Goal: Information Seeking & Learning: Learn about a topic

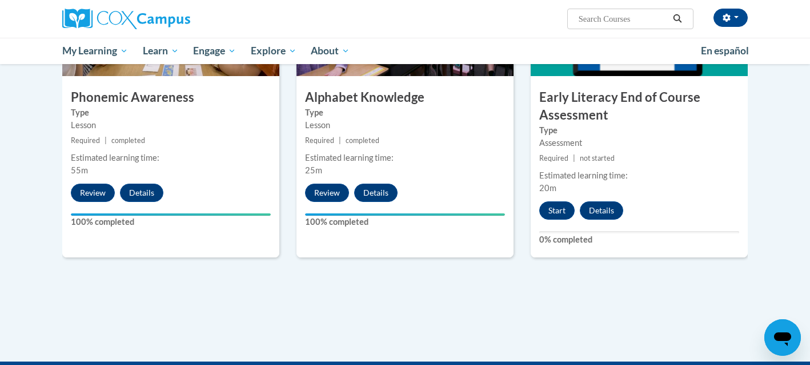
scroll to position [657, 0]
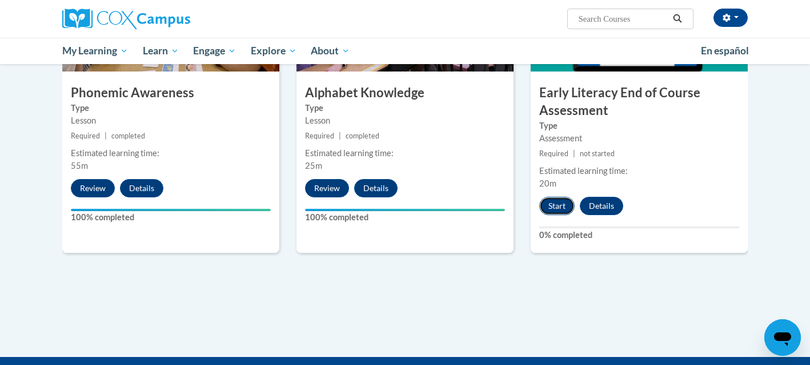
click at [559, 207] on button "Start" at bounding box center [557, 206] width 35 height 18
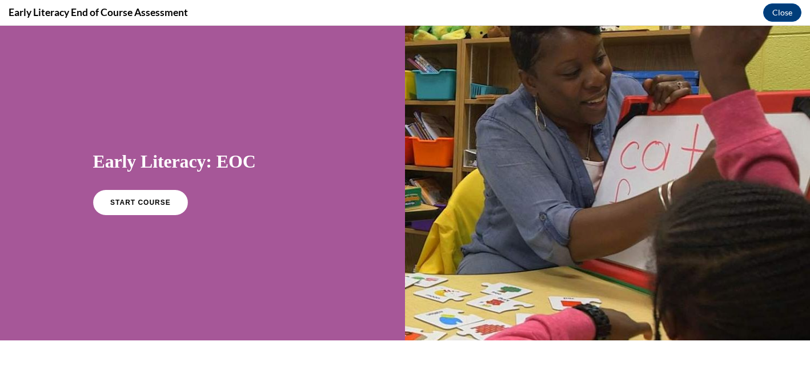
scroll to position [0, 0]
click at [146, 207] on link "START COURSE" at bounding box center [139, 202] width 99 height 26
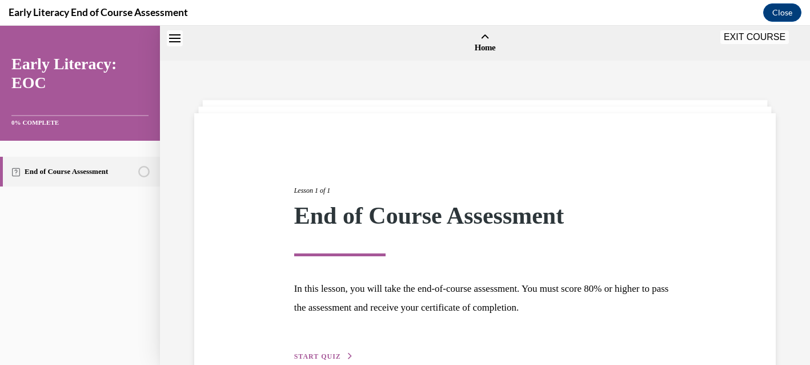
scroll to position [35, 0]
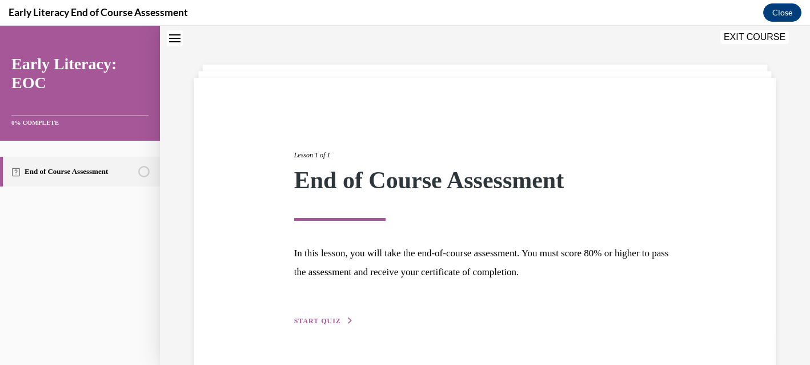
click at [317, 319] on span "START QUIZ" at bounding box center [317, 321] width 47 height 8
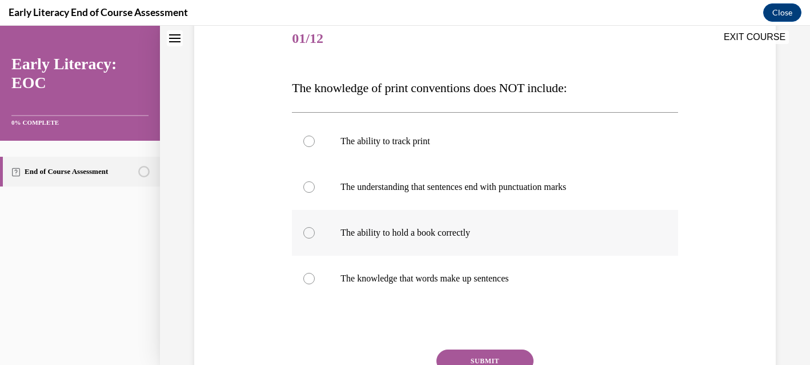
scroll to position [159, 0]
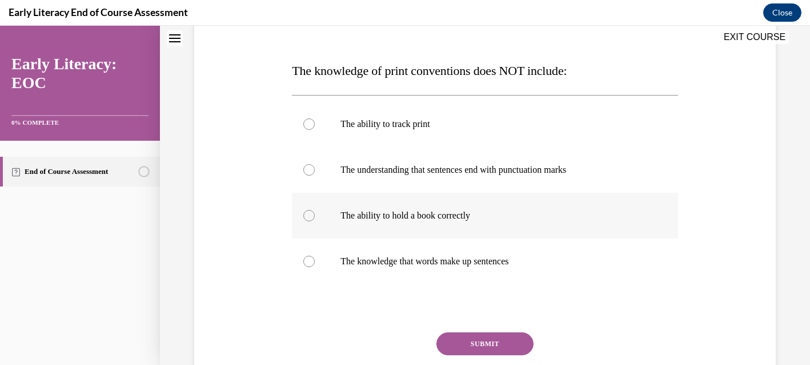
click at [383, 214] on p "The ability to hold a book correctly" at bounding box center [495, 215] width 309 height 11
click at [507, 343] on button "SUBMIT" at bounding box center [485, 343] width 97 height 23
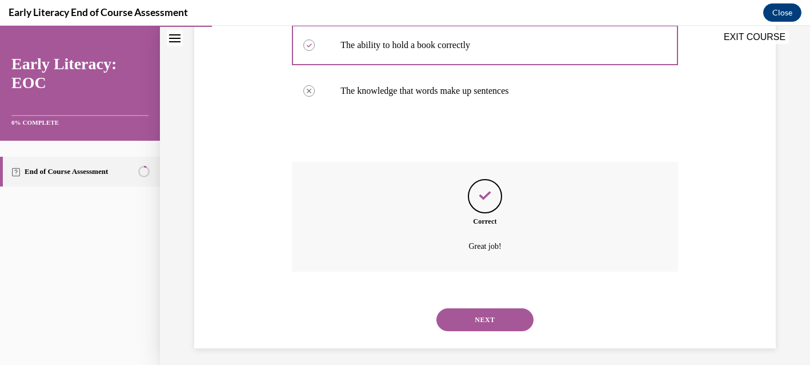
scroll to position [336, 0]
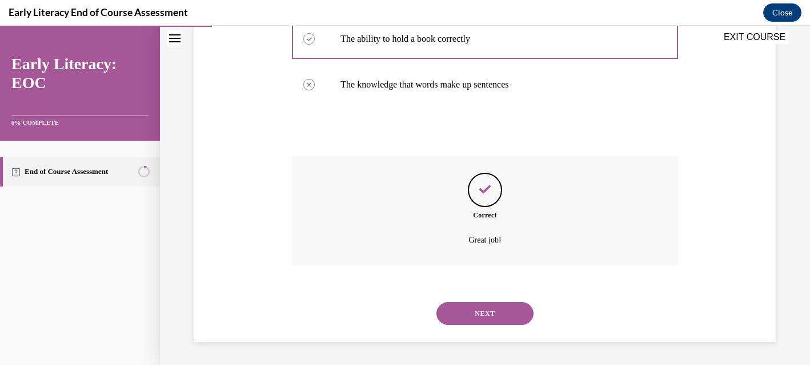
click at [501, 311] on button "NEXT" at bounding box center [485, 313] width 97 height 23
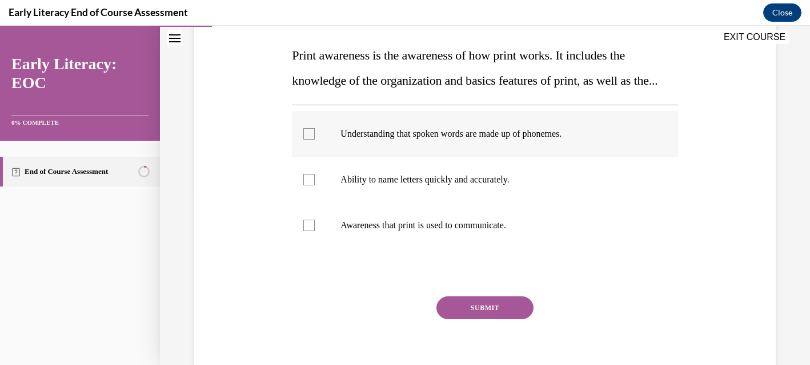
scroll to position [175, 0]
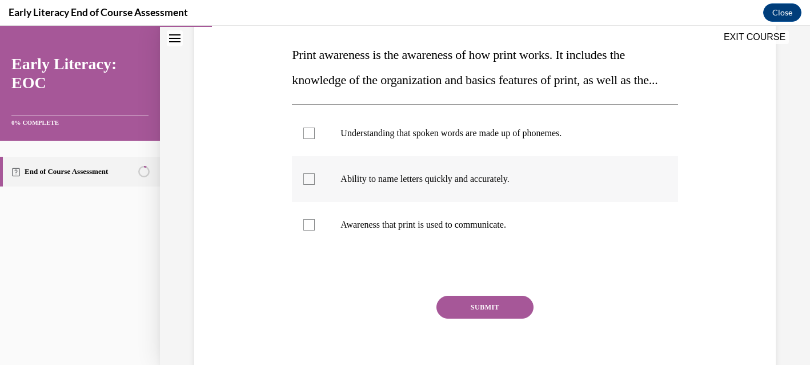
click at [310, 185] on div at bounding box center [308, 178] width 11 height 11
click at [501, 318] on button "SUBMIT" at bounding box center [485, 306] width 97 height 23
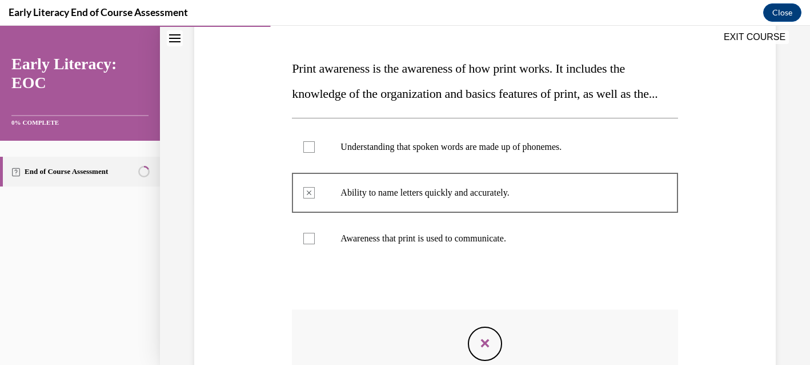
scroll to position [161, 0]
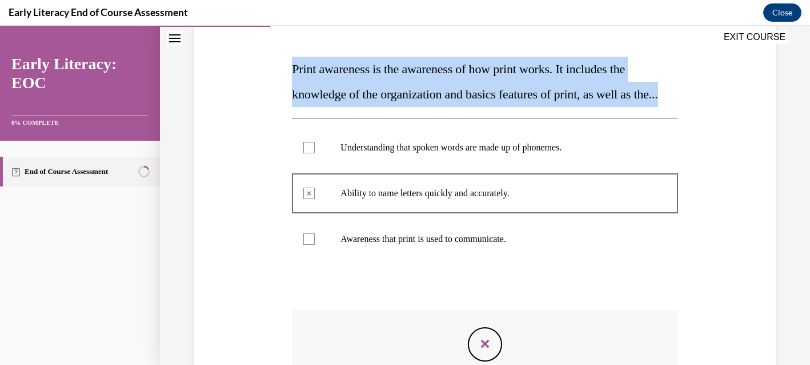
drag, startPoint x: 295, startPoint y: 70, endPoint x: 325, endPoint y: 119, distance: 57.0
click at [325, 107] on p "Print awareness is the awareness of how print works. It includes the knowledge …" at bounding box center [485, 82] width 386 height 50
copy span "Print awareness is the awareness of how print works. It includes the knowledge …"
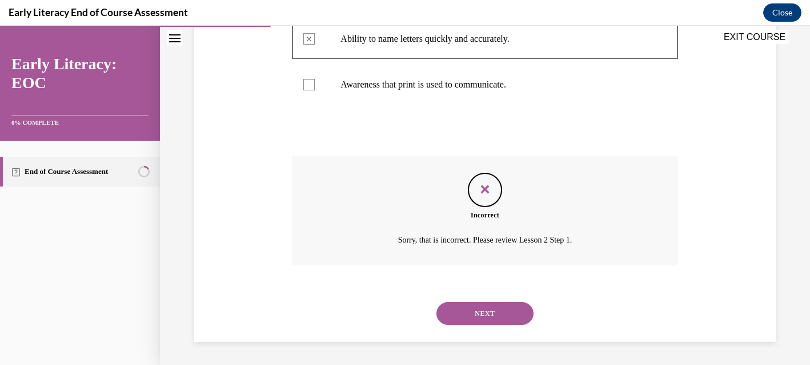
scroll to position [341, 0]
click at [475, 314] on button "NEXT" at bounding box center [485, 313] width 97 height 23
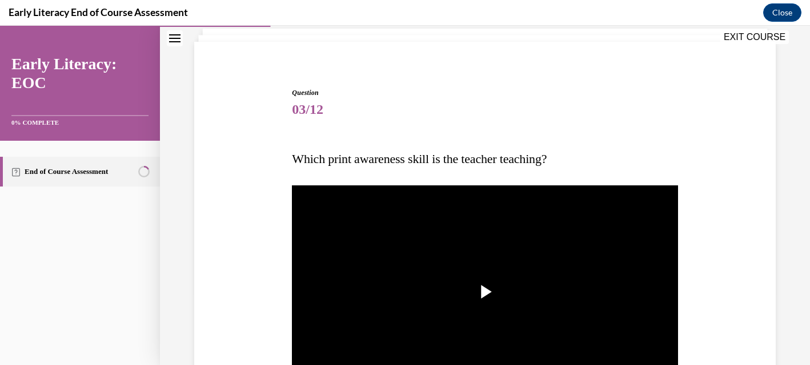
scroll to position [79, 0]
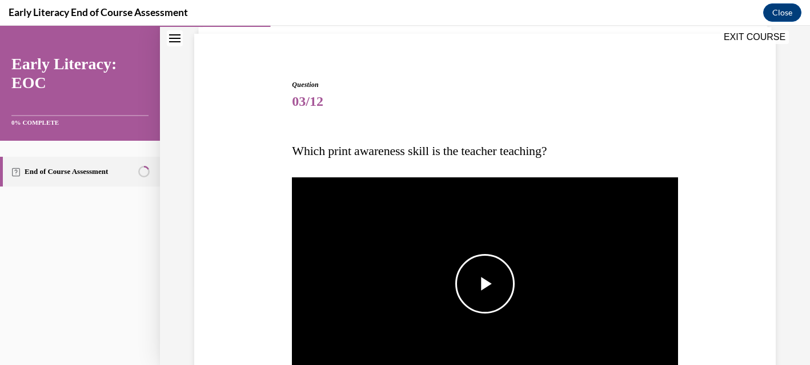
click at [485, 283] on span "Video player" at bounding box center [485, 283] width 0 height 0
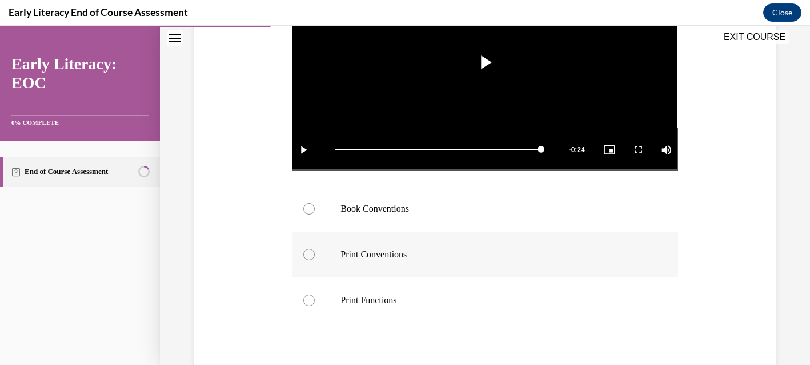
scroll to position [301, 0]
click at [345, 218] on div at bounding box center [485, 208] width 386 height 46
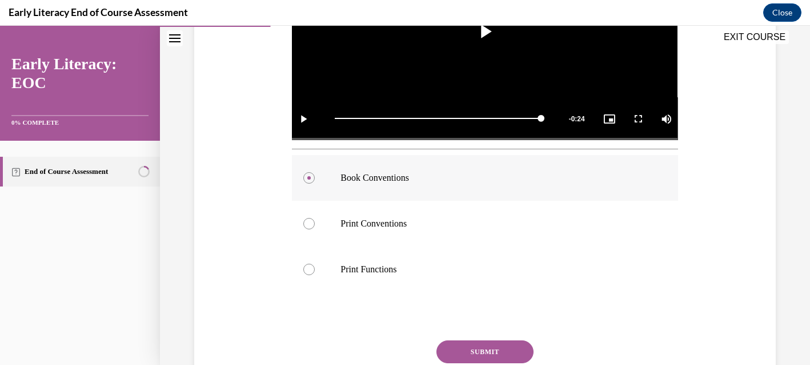
scroll to position [340, 0]
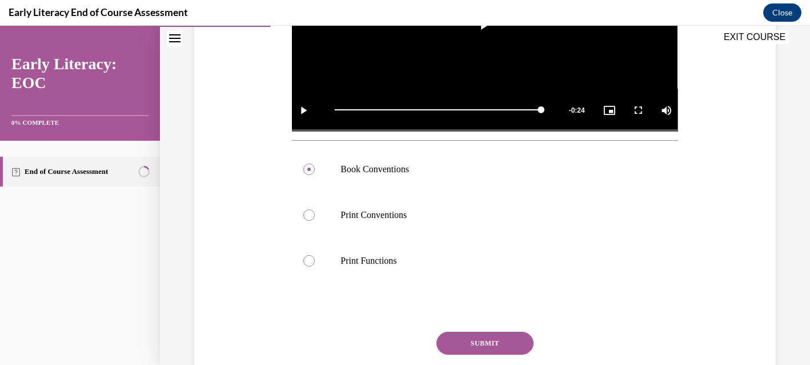
click at [495, 341] on button "SUBMIT" at bounding box center [485, 342] width 97 height 23
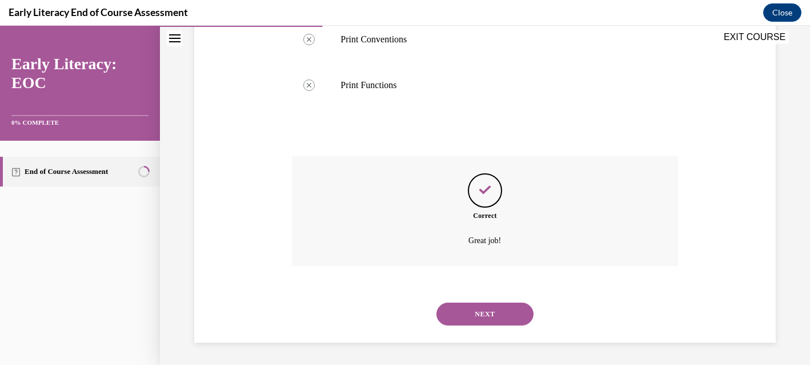
scroll to position [516, 0]
click at [494, 318] on button "NEXT" at bounding box center [485, 313] width 97 height 23
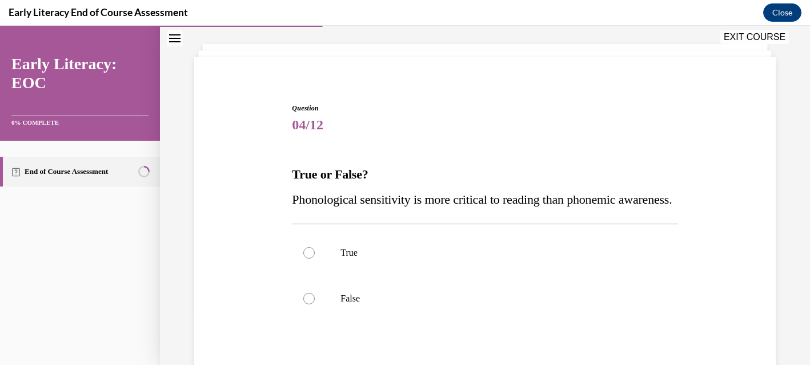
scroll to position [67, 0]
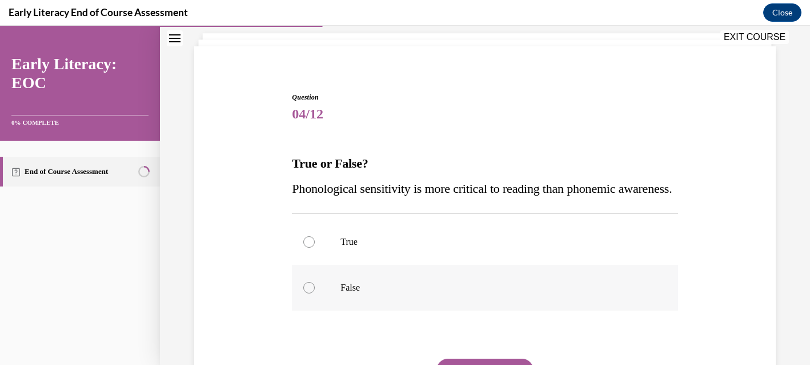
click at [305, 310] on div at bounding box center [485, 288] width 386 height 46
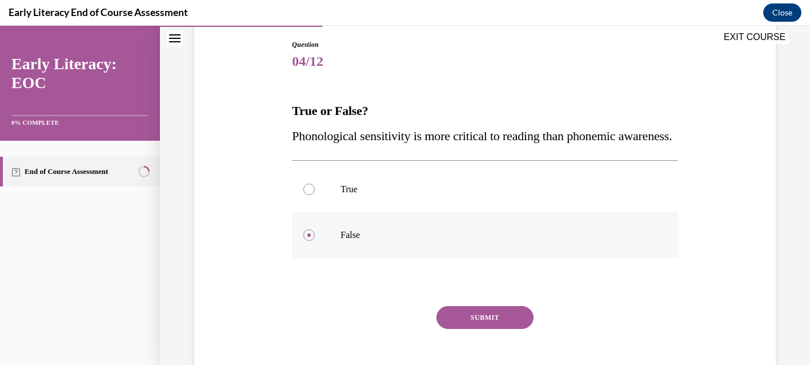
scroll to position [127, 0]
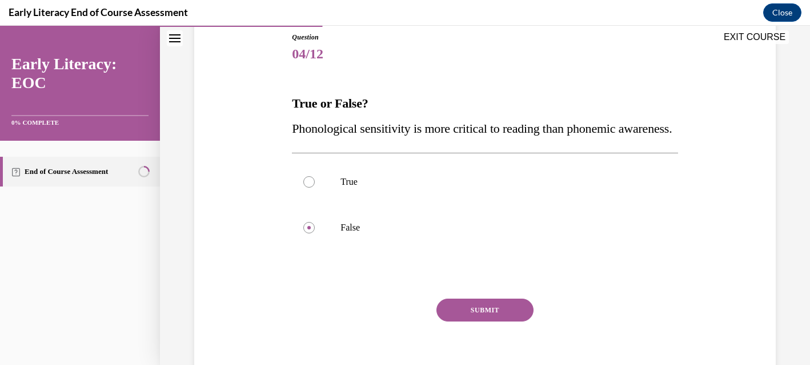
click at [479, 321] on button "SUBMIT" at bounding box center [485, 309] width 97 height 23
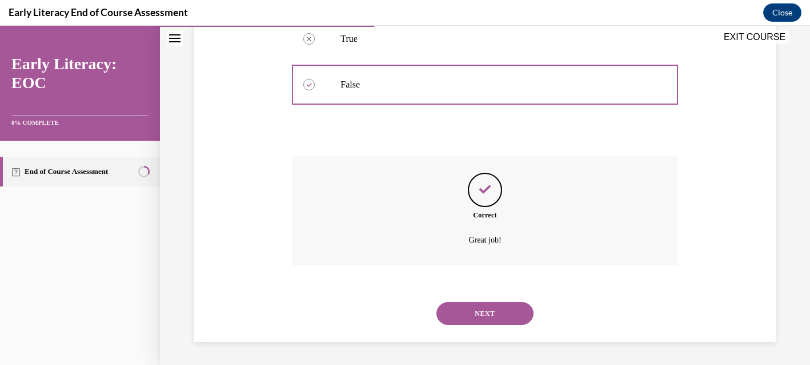
scroll to position [295, 0]
click at [486, 310] on button "NEXT" at bounding box center [485, 313] width 97 height 23
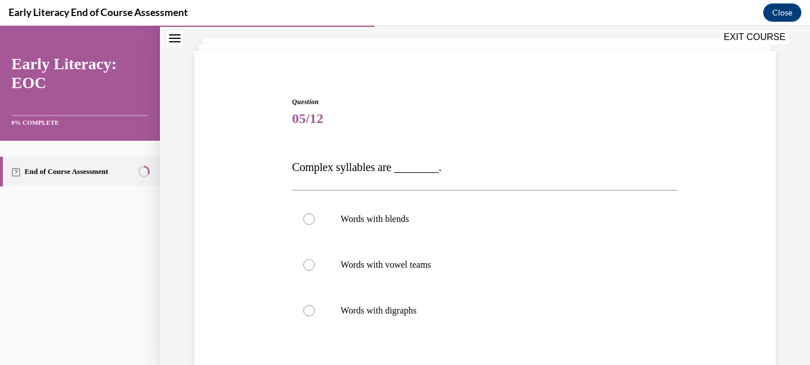
scroll to position [67, 0]
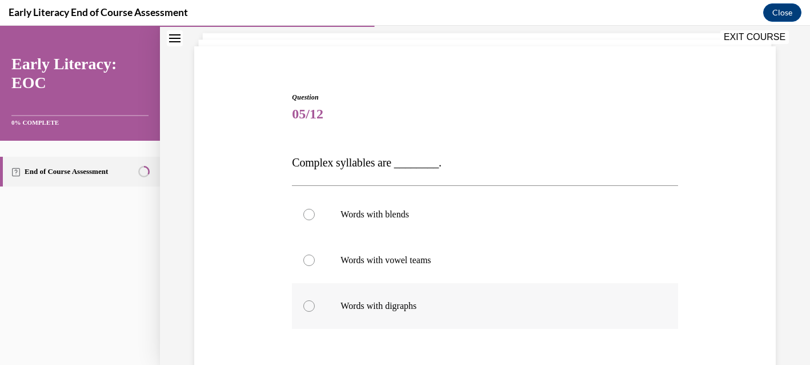
click at [405, 304] on p "Words with digraphs" at bounding box center [495, 305] width 309 height 11
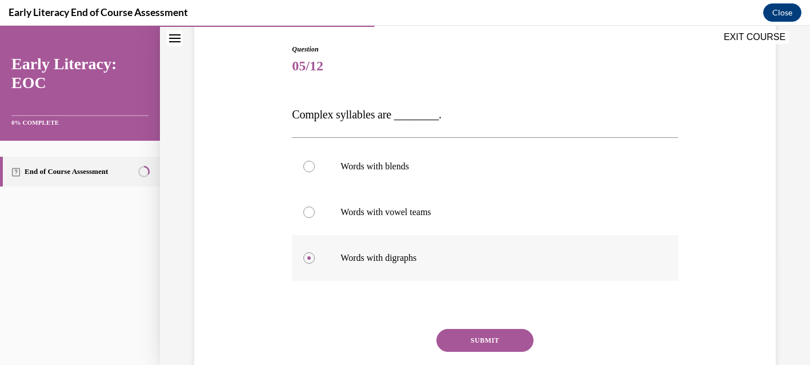
scroll to position [131, 0]
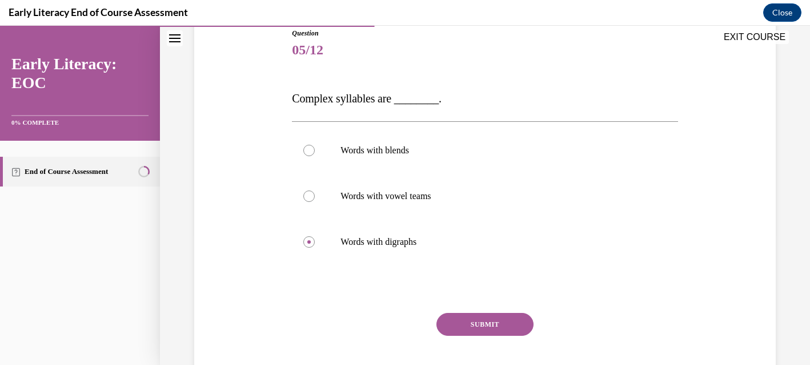
click at [476, 325] on button "SUBMIT" at bounding box center [485, 324] width 97 height 23
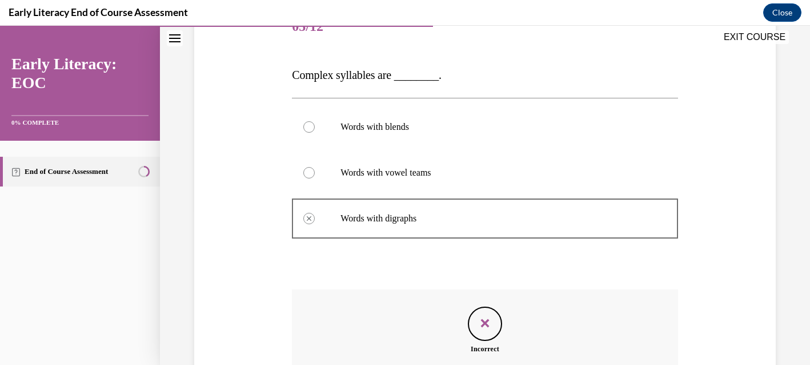
scroll to position [144, 0]
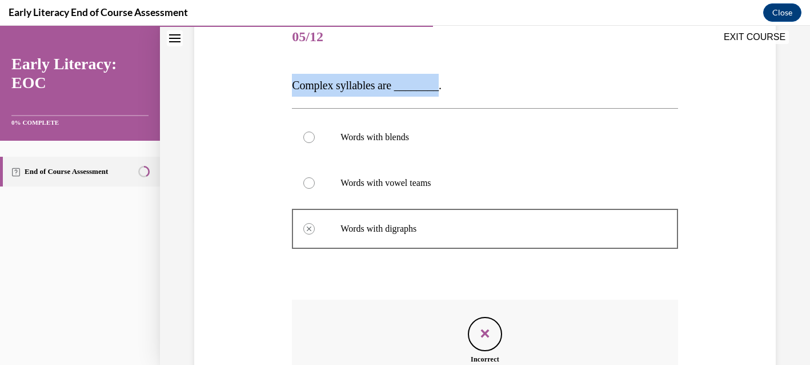
drag, startPoint x: 293, startPoint y: 84, endPoint x: 433, endPoint y: 91, distance: 140.2
click at [433, 91] on span "Complex syllables are ________." at bounding box center [367, 85] width 150 height 13
copy span "Complex syllables are ________"
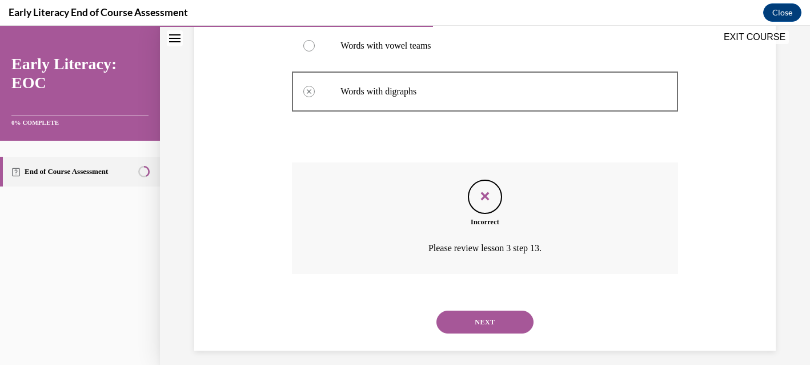
scroll to position [290, 0]
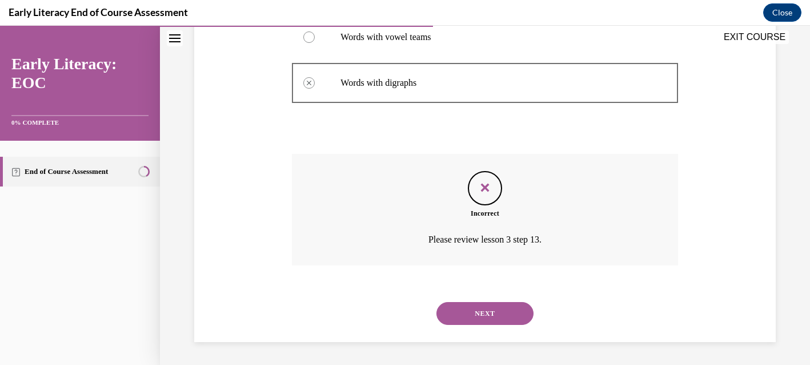
click at [488, 316] on button "NEXT" at bounding box center [485, 313] width 97 height 23
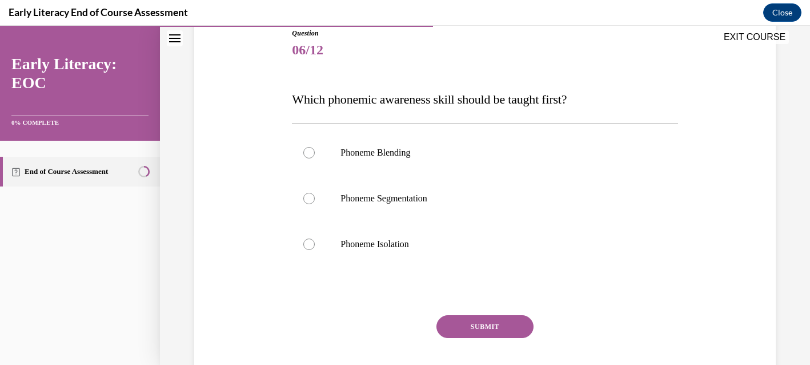
scroll to position [131, 0]
click at [309, 202] on div at bounding box center [308, 197] width 11 height 11
click at [506, 322] on button "SUBMIT" at bounding box center [485, 325] width 97 height 23
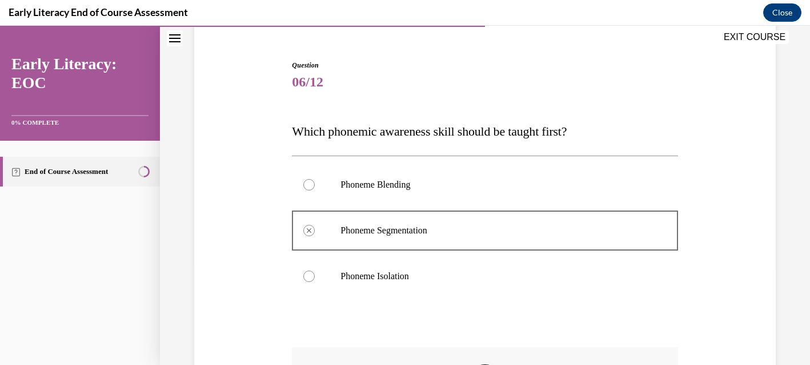
scroll to position [98, 0]
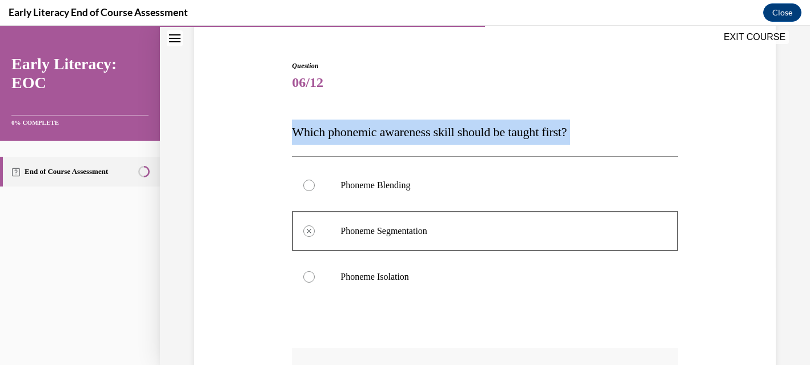
drag, startPoint x: 296, startPoint y: 130, endPoint x: 561, endPoint y: 150, distance: 266.0
click at [561, 150] on div "Question 06/12 Which phonemic awareness skill should be taught first? Phoneme B…" at bounding box center [485, 297] width 386 height 473
copy div "Which phonemic awareness skill should be taught first?"
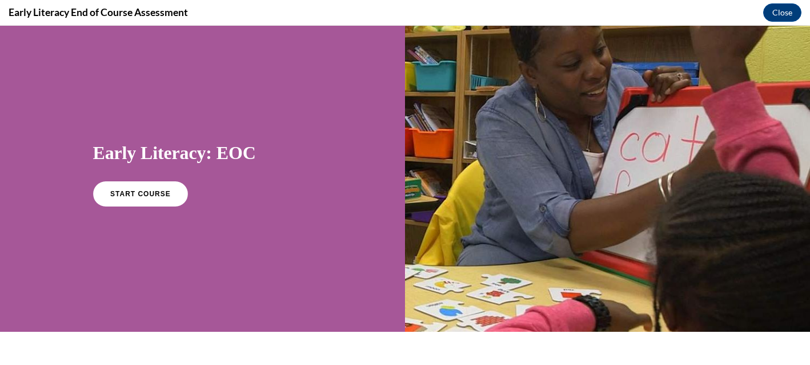
scroll to position [0, 0]
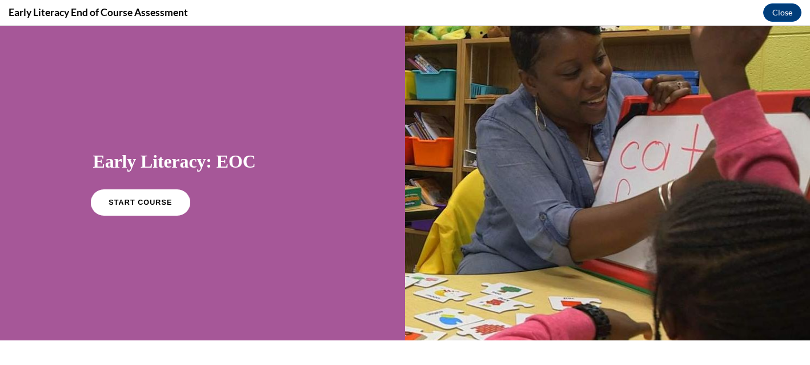
click at [135, 203] on span "START COURSE" at bounding box center [140, 202] width 63 height 9
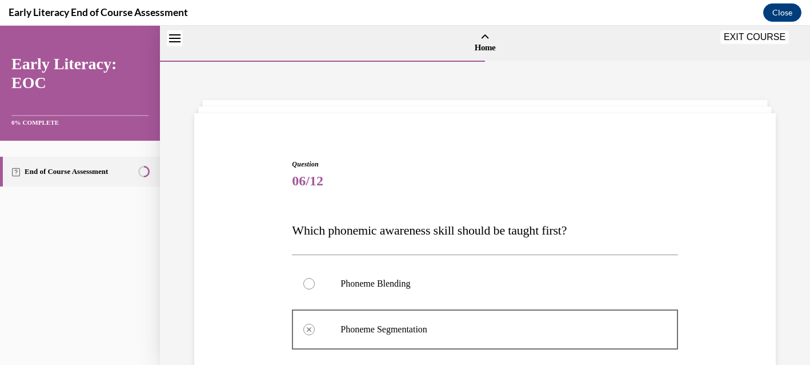
scroll to position [290, 0]
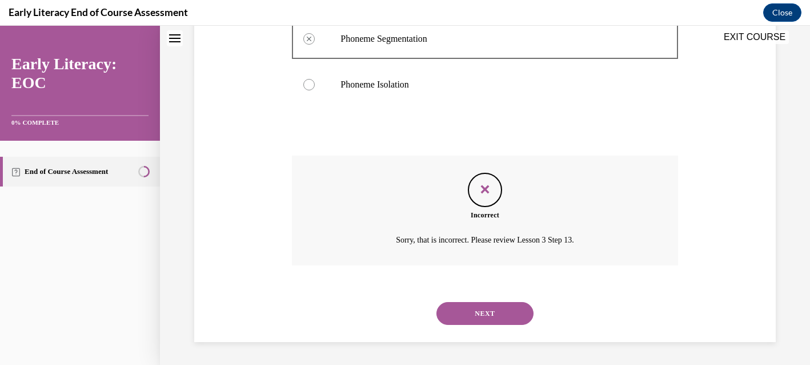
click at [478, 307] on button "NEXT" at bounding box center [485, 313] width 97 height 23
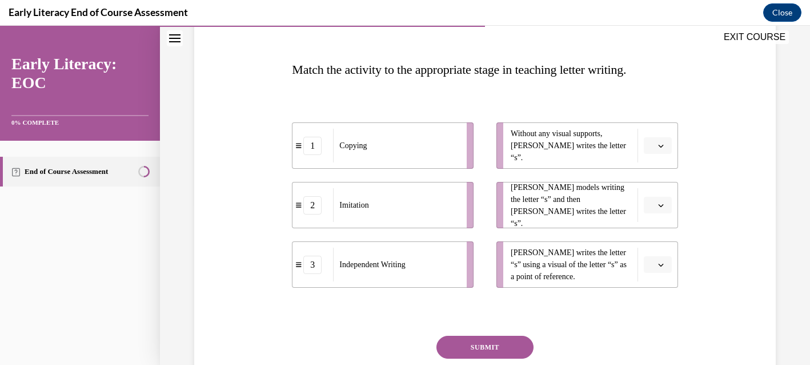
scroll to position [162, 0]
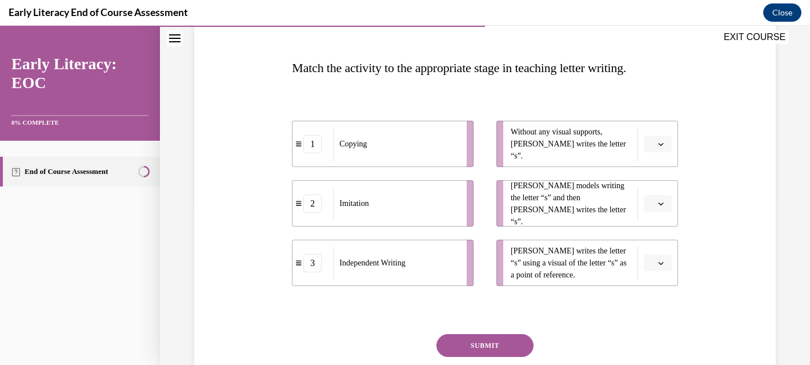
click at [664, 263] on span "button" at bounding box center [661, 263] width 8 height 8
click at [660, 195] on div "1" at bounding box center [656, 191] width 29 height 23
click at [661, 205] on icon "button" at bounding box center [660, 203] width 5 height 3
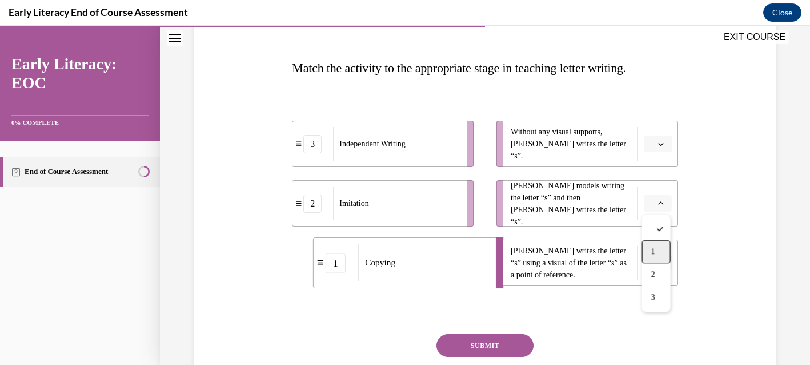
click at [657, 253] on div "1" at bounding box center [656, 251] width 29 height 23
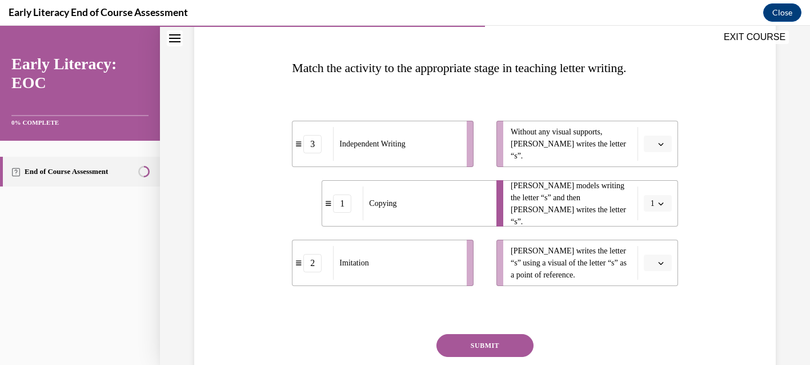
click at [660, 264] on icon "button" at bounding box center [661, 263] width 6 height 6
click at [661, 212] on div "2" at bounding box center [656, 214] width 29 height 23
click at [664, 144] on span "button" at bounding box center [661, 144] width 8 height 8
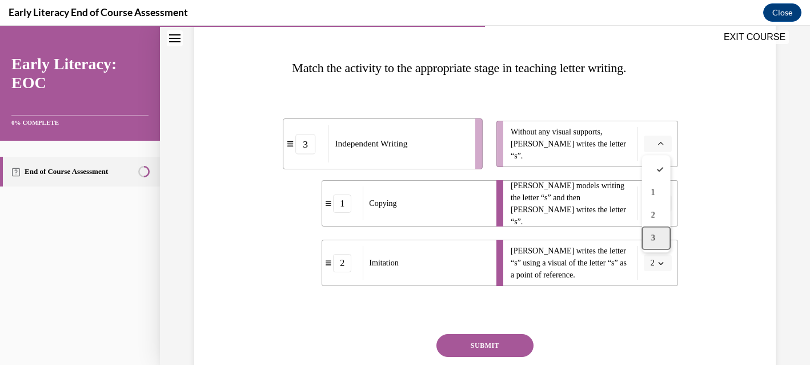
click at [660, 237] on div "3" at bounding box center [656, 237] width 29 height 23
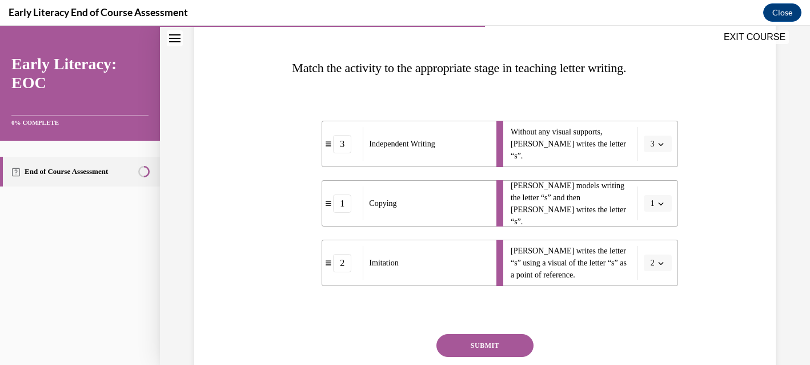
click at [516, 339] on button "SUBMIT" at bounding box center [485, 345] width 97 height 23
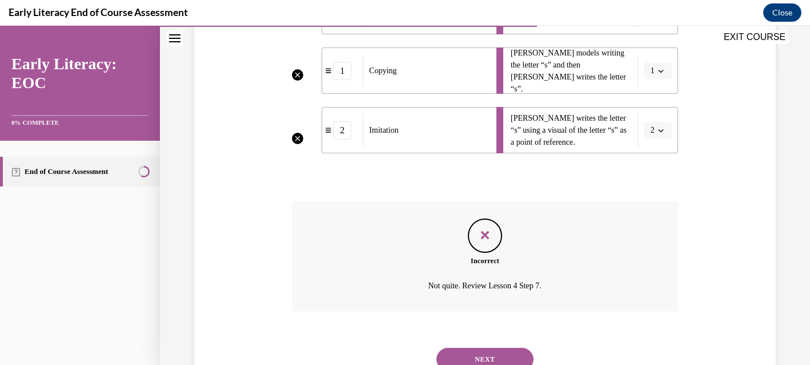
scroll to position [341, 0]
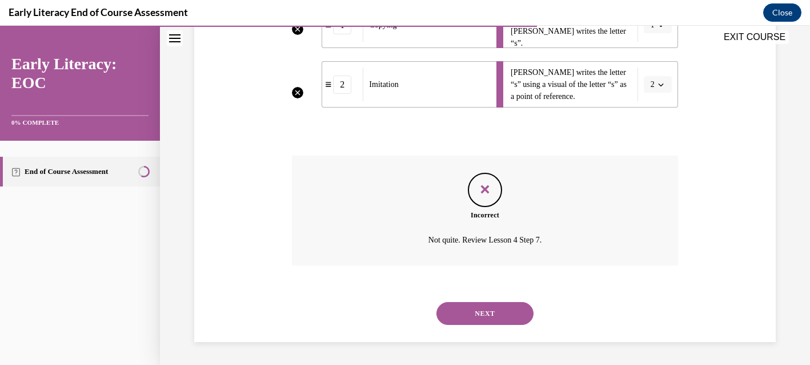
click at [499, 310] on button "NEXT" at bounding box center [485, 313] width 97 height 23
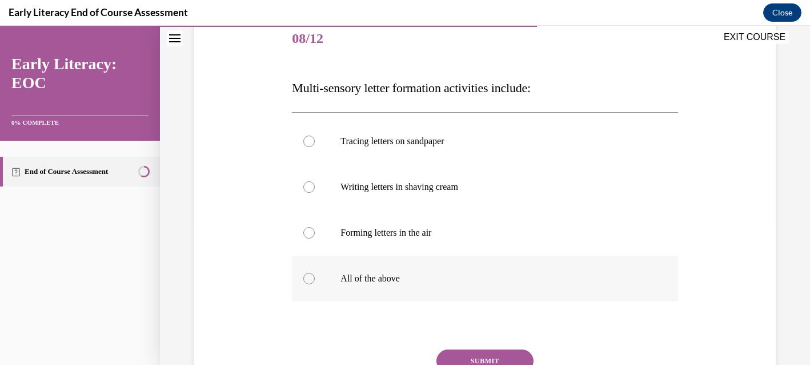
scroll to position [144, 0]
click at [393, 289] on div at bounding box center [485, 277] width 386 height 46
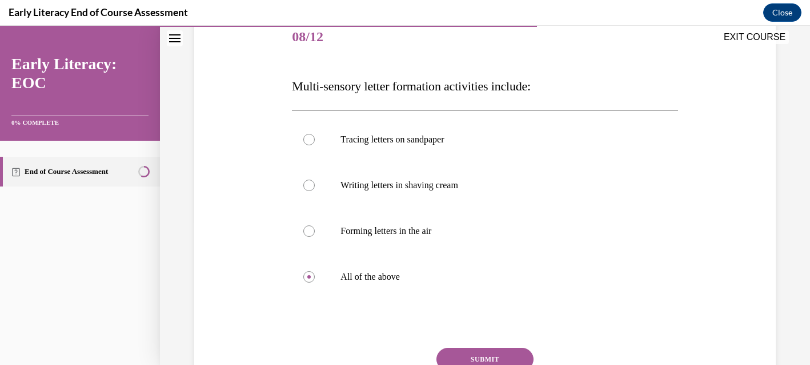
click at [466, 355] on button "SUBMIT" at bounding box center [485, 358] width 97 height 23
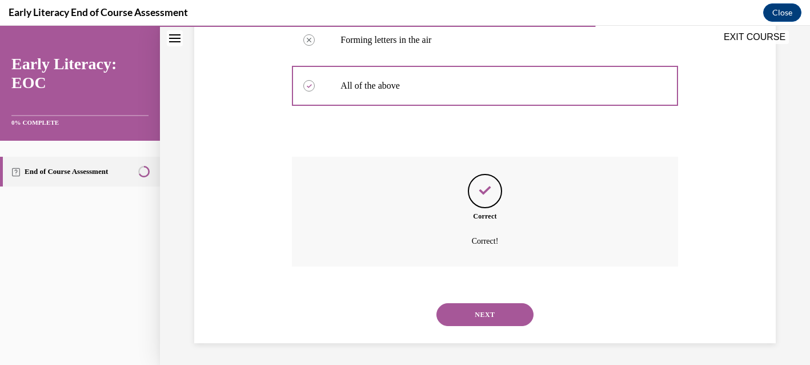
scroll to position [336, 0]
click at [496, 312] on button "NEXT" at bounding box center [485, 313] width 97 height 23
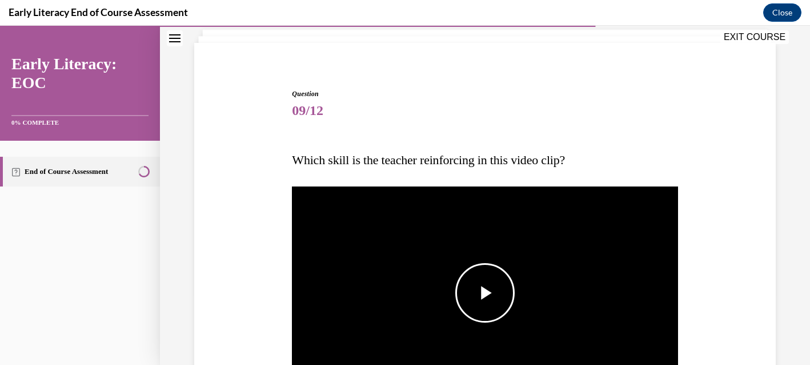
click at [485, 293] on span "Video player" at bounding box center [485, 293] width 0 height 0
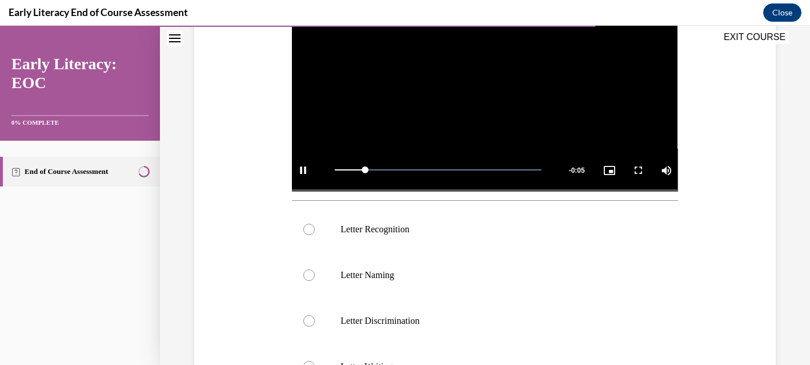
scroll to position [283, 0]
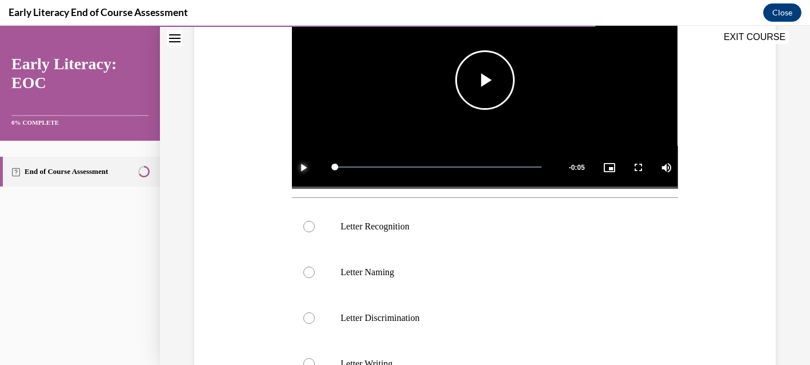
click at [301, 167] on span "Video player" at bounding box center [303, 167] width 23 height 0
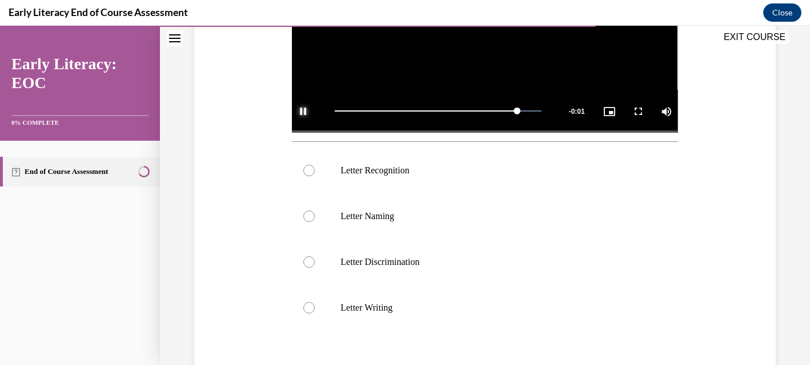
scroll to position [338, 0]
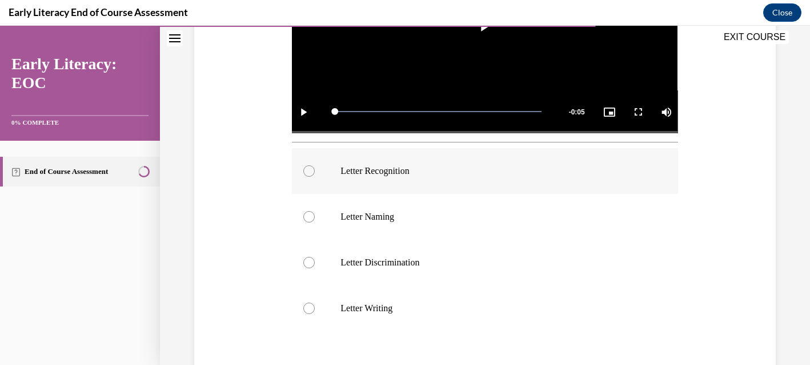
click at [313, 174] on div at bounding box center [308, 170] width 11 height 11
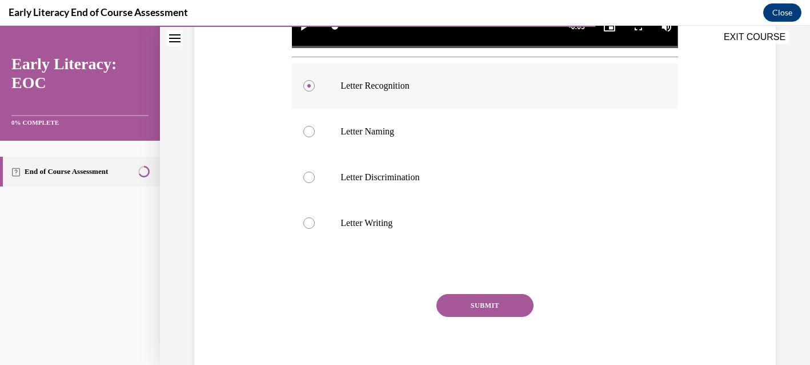
scroll to position [427, 0]
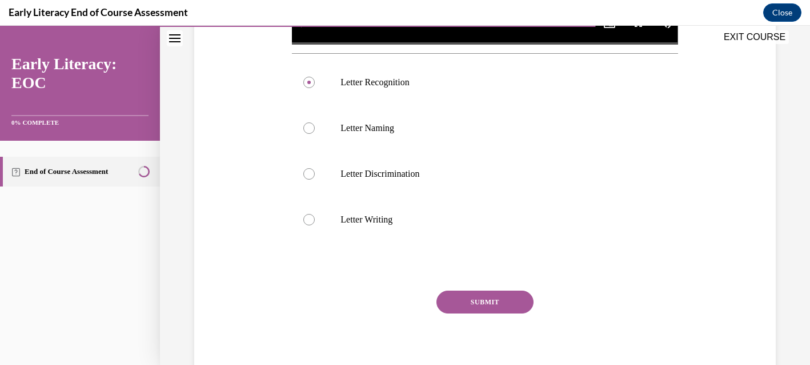
click at [494, 301] on button "SUBMIT" at bounding box center [485, 301] width 97 height 23
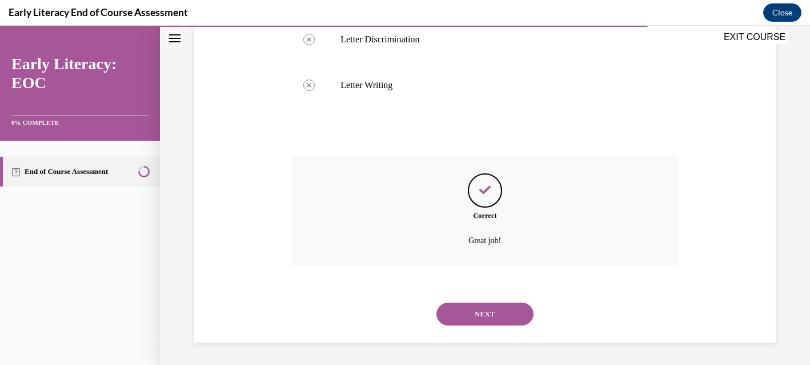
scroll to position [561, 0]
click at [496, 313] on button "NEXT" at bounding box center [485, 313] width 97 height 23
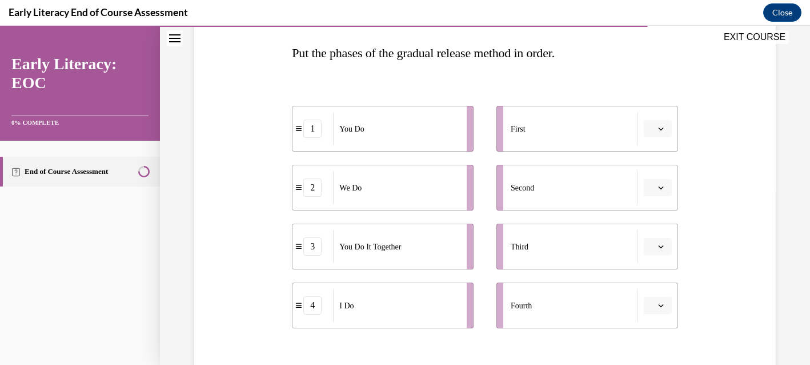
scroll to position [185, 0]
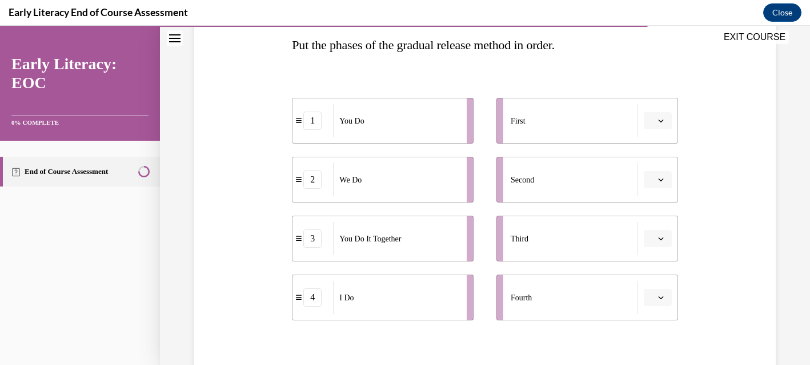
click at [662, 122] on icon "button" at bounding box center [661, 121] width 6 height 6
click at [654, 241] on span "4" at bounding box center [654, 237] width 4 height 9
click at [662, 183] on button "button" at bounding box center [658, 179] width 28 height 17
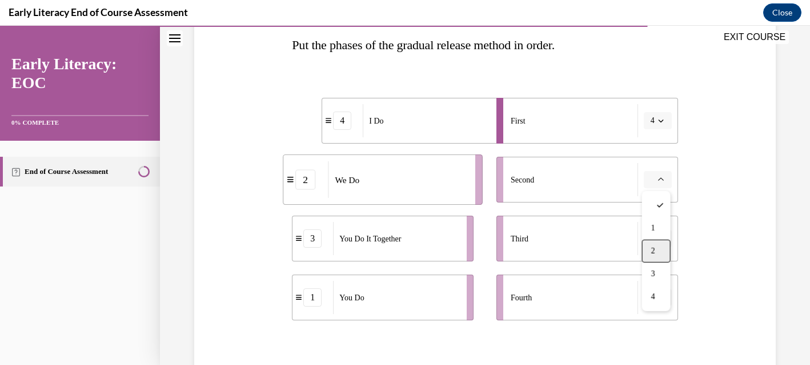
click at [657, 252] on div "2" at bounding box center [656, 250] width 29 height 23
click at [661, 241] on span "button" at bounding box center [661, 238] width 8 height 8
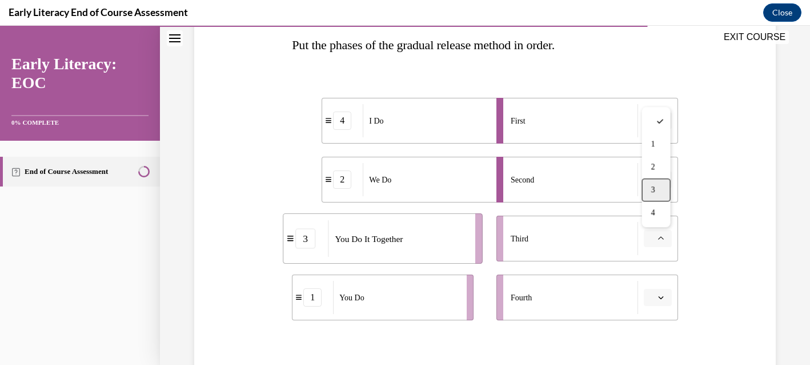
click at [663, 191] on div "3" at bounding box center [656, 189] width 29 height 23
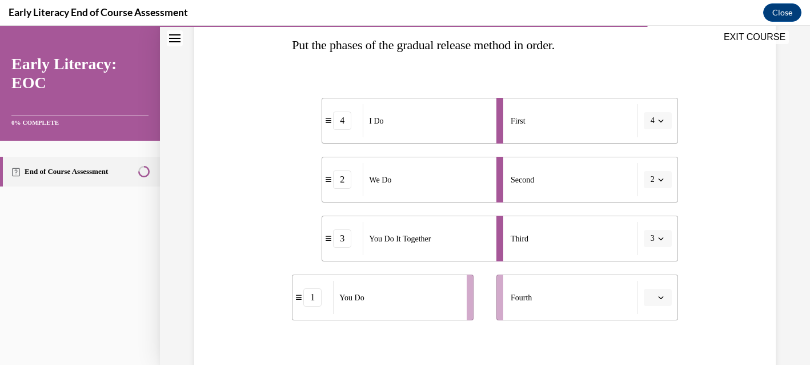
click at [662, 298] on icon "button" at bounding box center [660, 297] width 5 height 3
click at [660, 203] on div "1" at bounding box center [656, 202] width 29 height 23
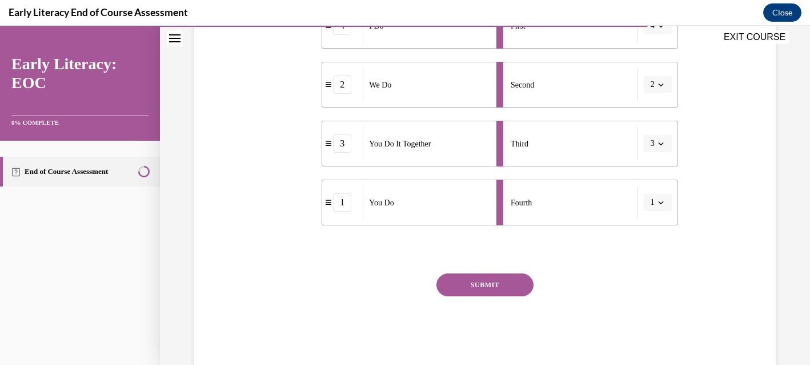
scroll to position [285, 0]
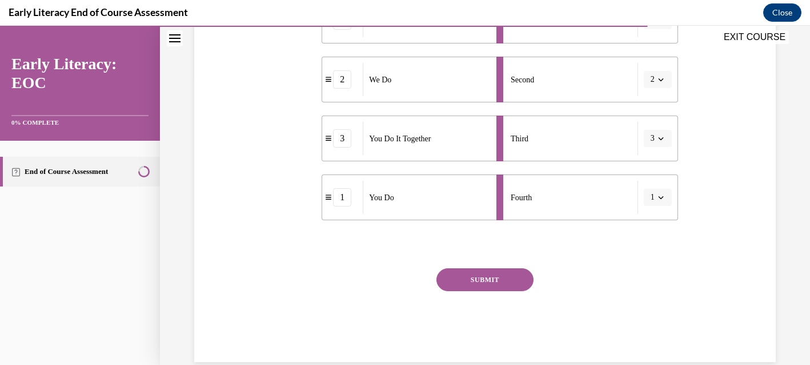
click at [504, 282] on button "SUBMIT" at bounding box center [485, 279] width 97 height 23
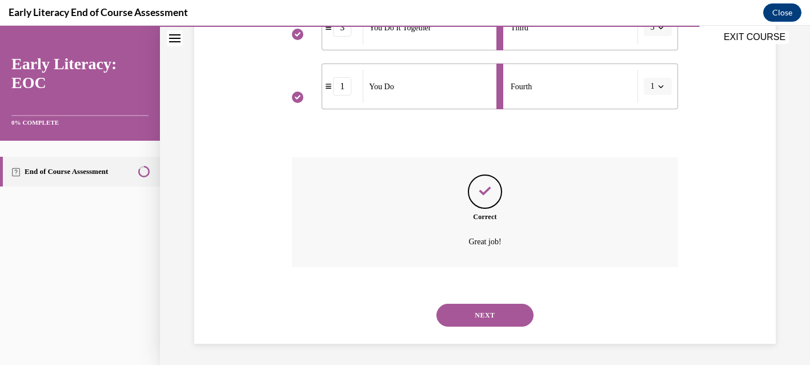
scroll to position [398, 0]
click at [495, 313] on button "NEXT" at bounding box center [485, 313] width 97 height 23
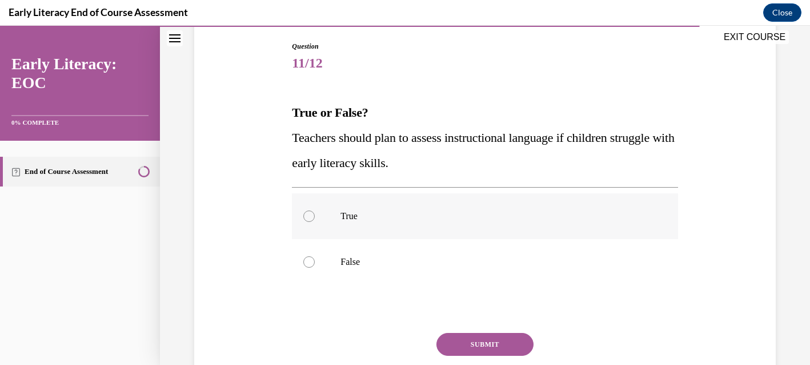
scroll to position [121, 0]
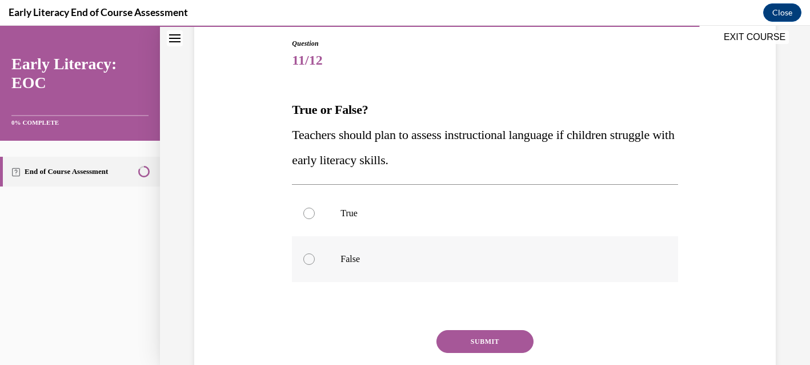
click at [353, 257] on p "False" at bounding box center [495, 258] width 309 height 11
click at [471, 339] on button "SUBMIT" at bounding box center [485, 341] width 97 height 23
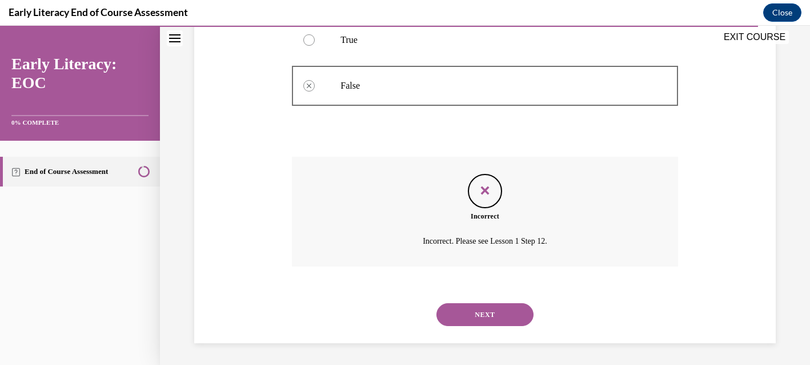
scroll to position [295, 0]
click at [479, 319] on button "NEXT" at bounding box center [485, 313] width 97 height 23
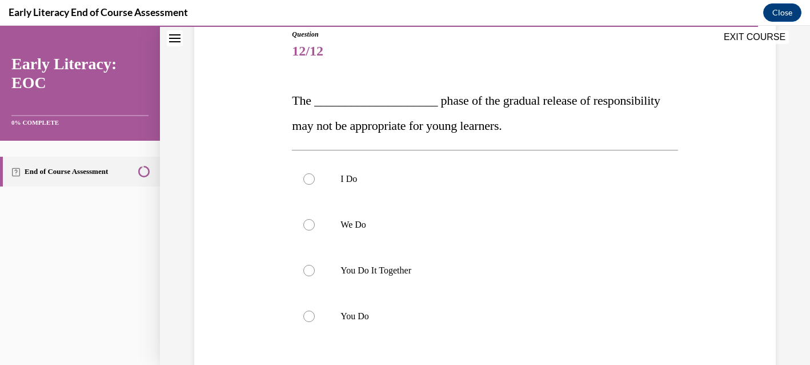
scroll to position [130, 0]
click at [439, 317] on p "You Do" at bounding box center [495, 315] width 309 height 11
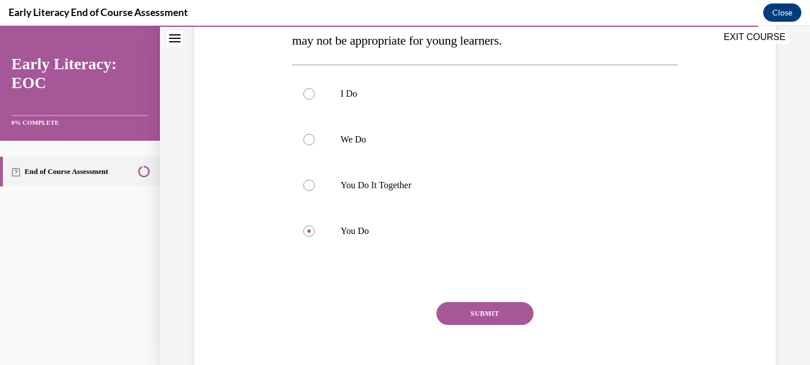
click at [466, 314] on button "SUBMIT" at bounding box center [485, 313] width 97 height 23
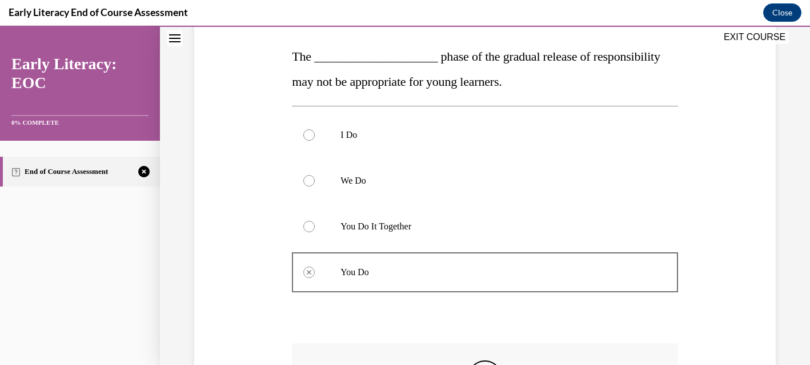
scroll to position [173, 0]
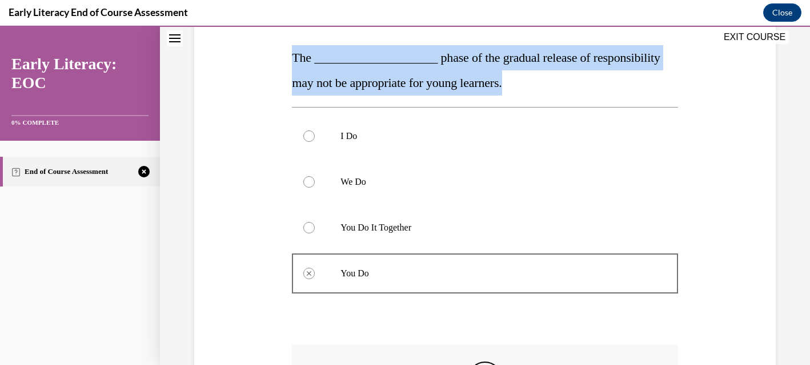
drag, startPoint x: 293, startPoint y: 58, endPoint x: 507, endPoint y: 86, distance: 215.6
click at [507, 86] on p "The ____________________ phase of the gradual release of responsibility may not…" at bounding box center [485, 70] width 386 height 50
copy span "The ____________________ phase of the gradual release of responsibility may not…"
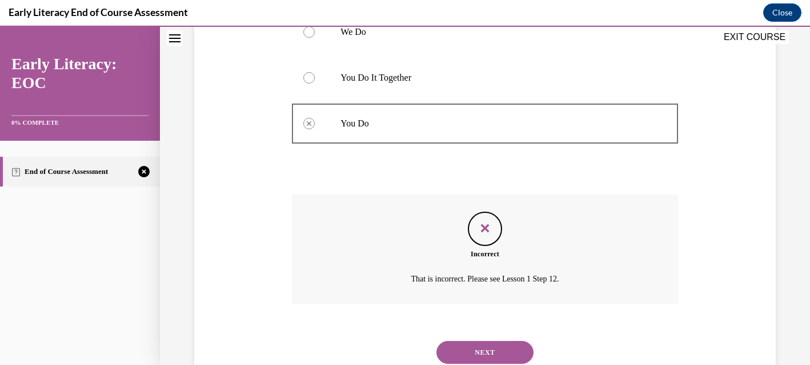
scroll to position [361, 0]
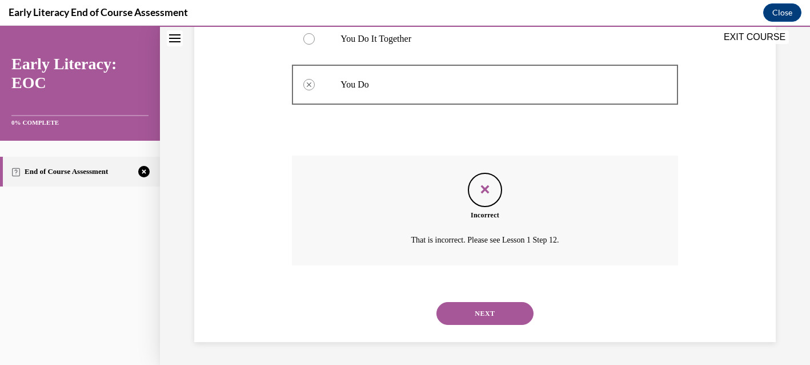
click at [489, 313] on button "NEXT" at bounding box center [485, 313] width 97 height 23
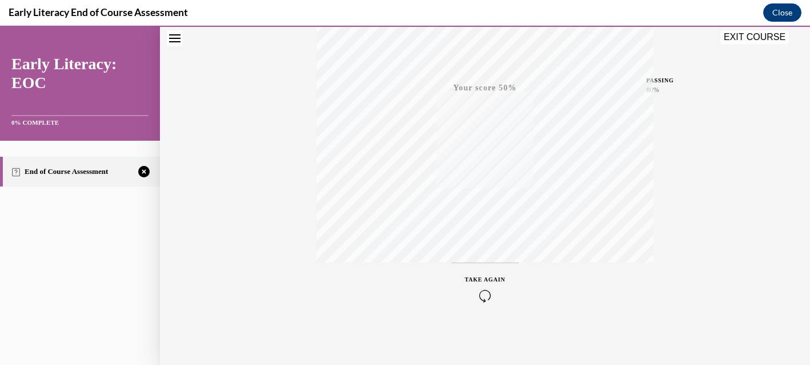
scroll to position [247, 0]
click at [485, 295] on icon "button" at bounding box center [485, 295] width 41 height 13
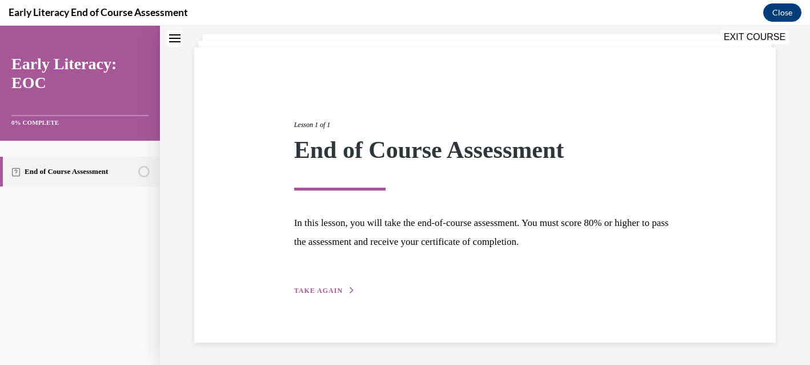
click at [321, 291] on span "TAKE AGAIN" at bounding box center [318, 290] width 49 height 8
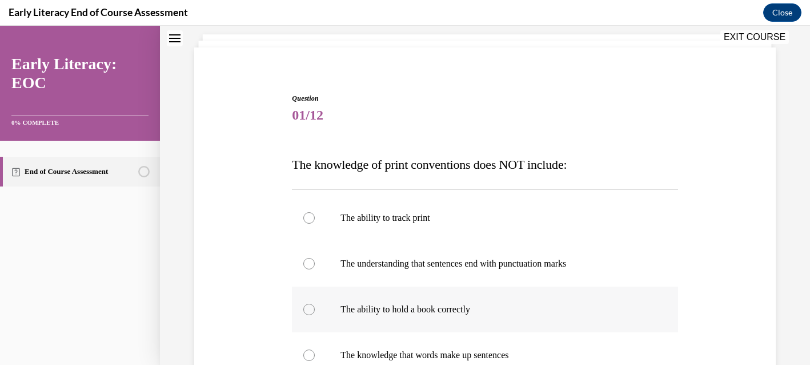
click at [314, 309] on div at bounding box center [308, 308] width 11 height 11
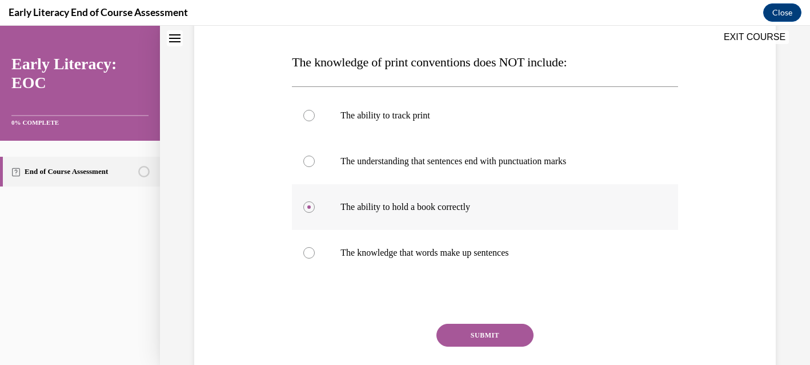
scroll to position [243, 0]
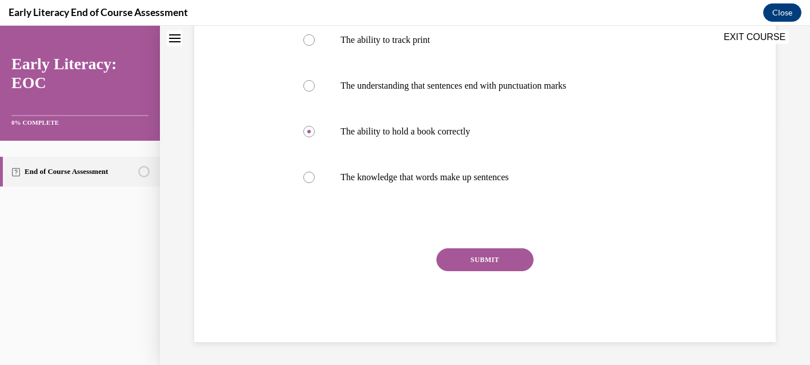
click at [472, 260] on button "SUBMIT" at bounding box center [485, 259] width 97 height 23
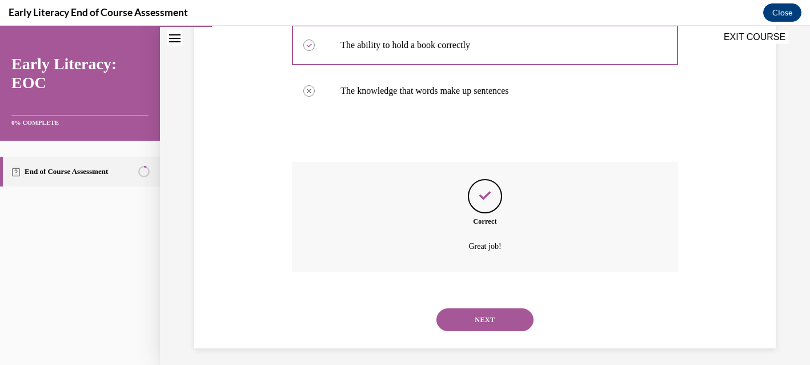
scroll to position [336, 0]
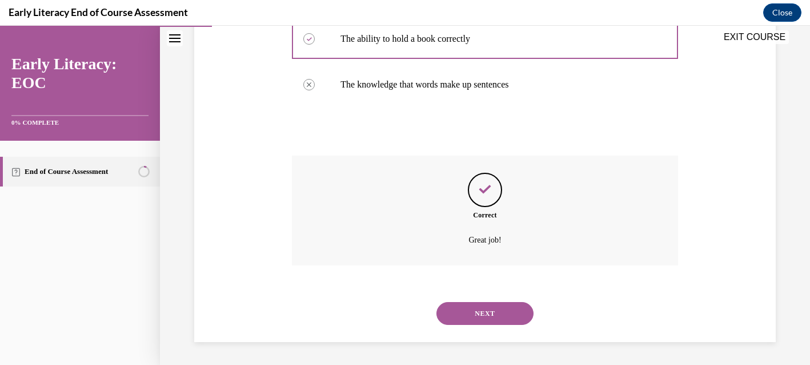
click at [481, 318] on button "NEXT" at bounding box center [485, 313] width 97 height 23
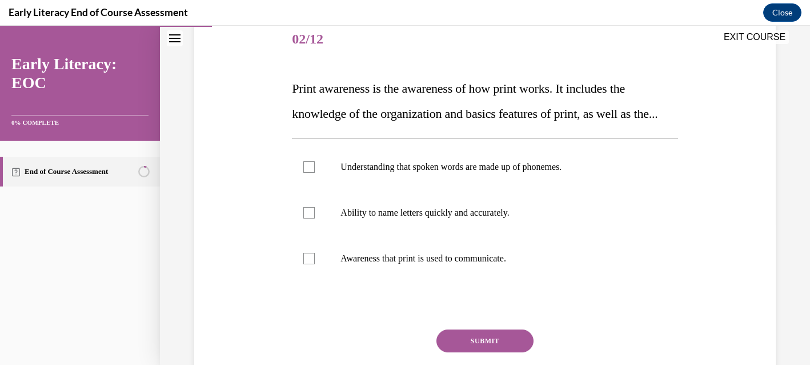
scroll to position [146, 0]
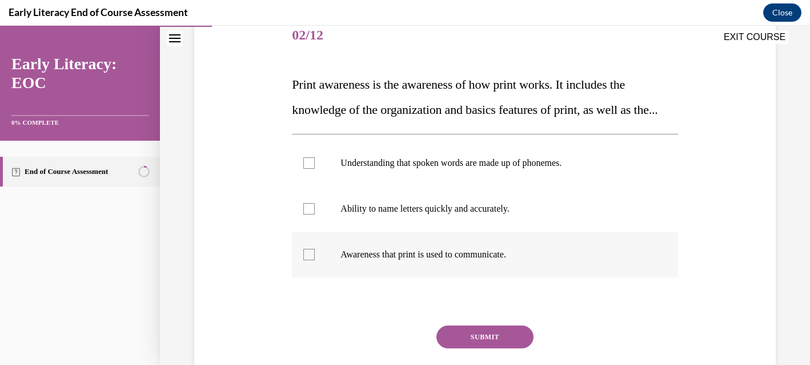
click at [317, 277] on div at bounding box center [485, 254] width 386 height 46
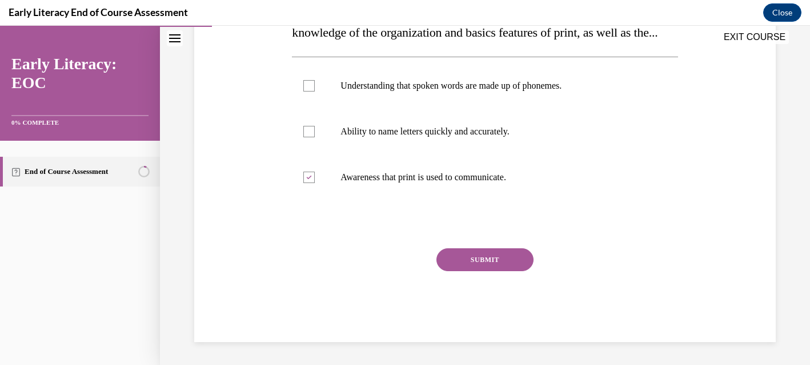
click at [486, 271] on button "SUBMIT" at bounding box center [485, 259] width 97 height 23
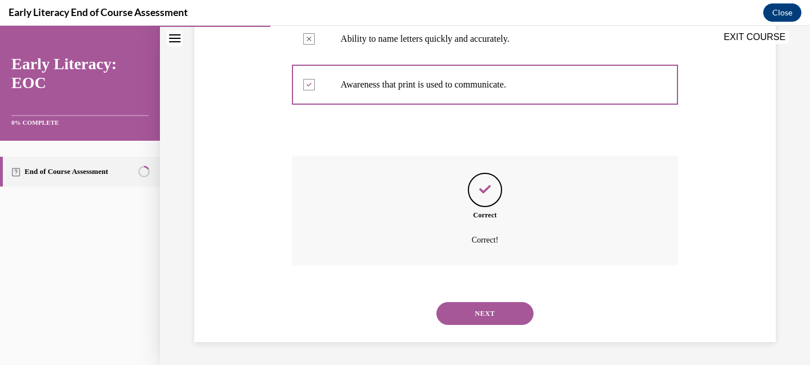
scroll to position [341, 0]
click at [480, 315] on button "NEXT" at bounding box center [485, 313] width 97 height 23
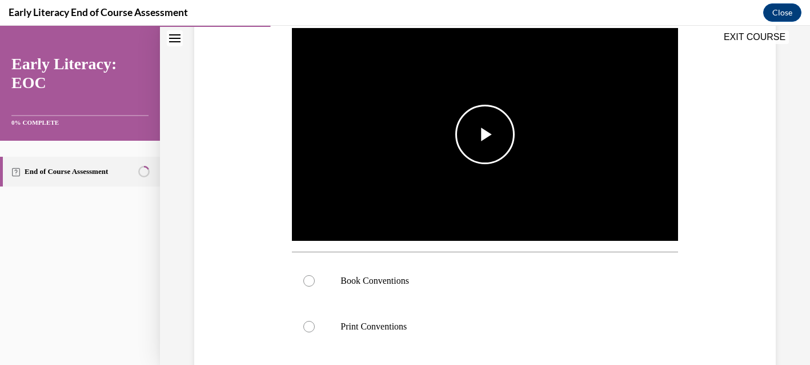
scroll to position [231, 0]
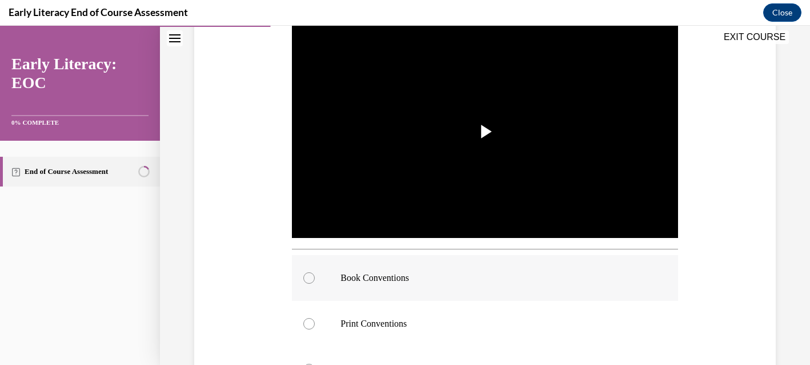
click at [415, 285] on div at bounding box center [485, 278] width 386 height 46
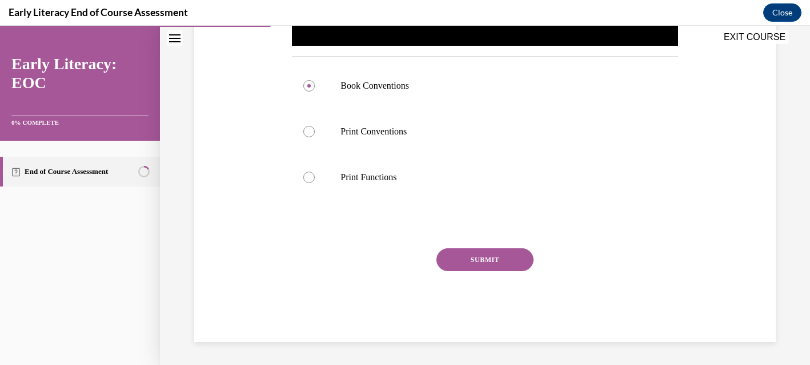
click at [469, 261] on button "SUBMIT" at bounding box center [485, 259] width 97 height 23
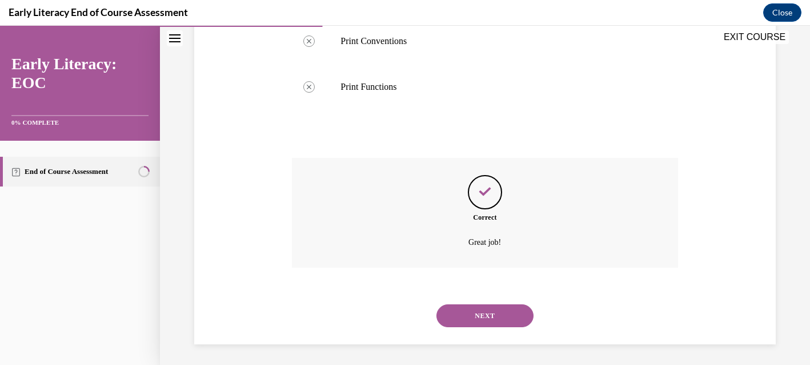
scroll to position [516, 0]
click at [469, 313] on button "NEXT" at bounding box center [485, 313] width 97 height 23
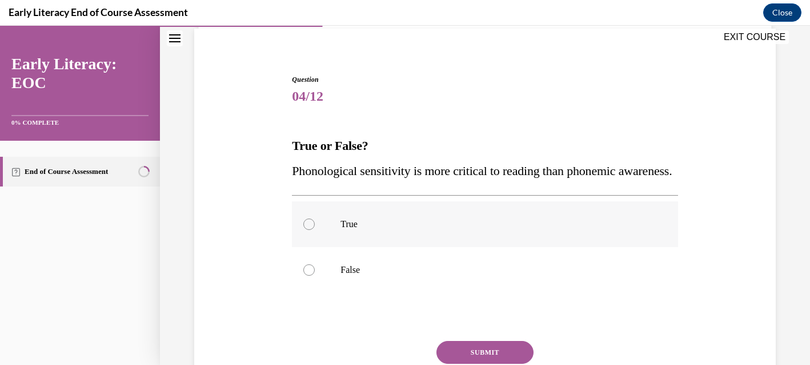
scroll to position [95, 0]
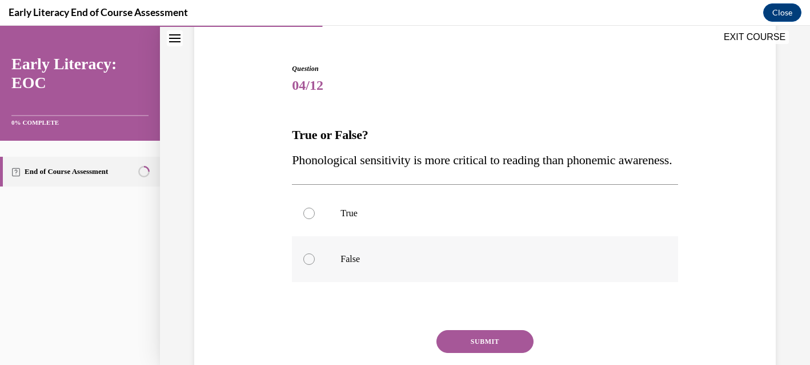
click at [327, 282] on div at bounding box center [485, 259] width 386 height 46
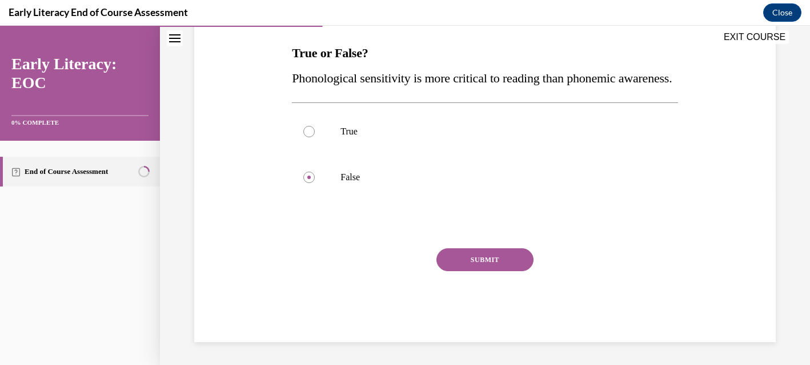
scroll to position [202, 0]
click at [479, 257] on button "SUBMIT" at bounding box center [485, 259] width 97 height 23
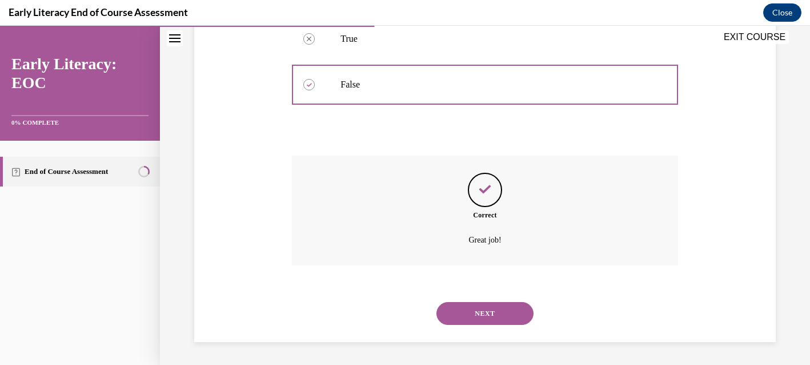
scroll to position [295, 0]
click at [478, 315] on button "NEXT" at bounding box center [485, 313] width 97 height 23
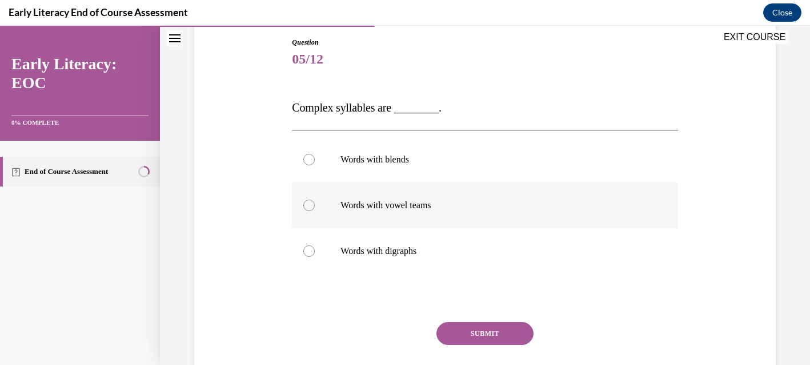
scroll to position [130, 0]
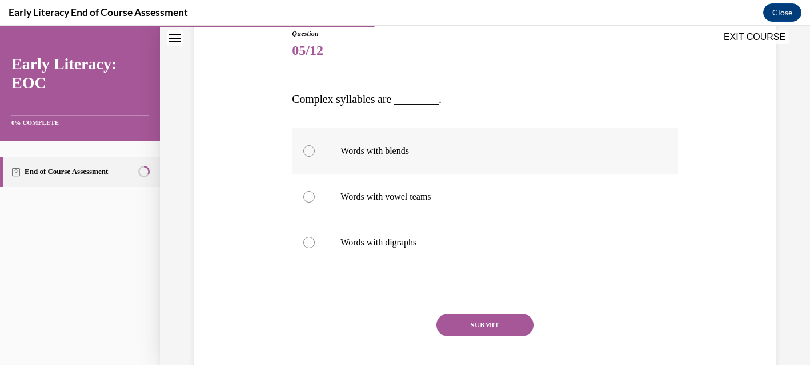
click at [427, 157] on div at bounding box center [485, 151] width 386 height 46
click at [479, 327] on button "SUBMIT" at bounding box center [485, 324] width 97 height 23
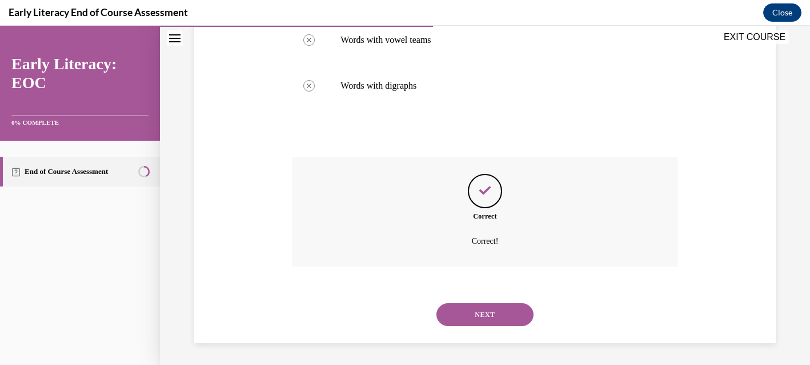
scroll to position [288, 0]
click at [477, 316] on button "NEXT" at bounding box center [485, 313] width 97 height 23
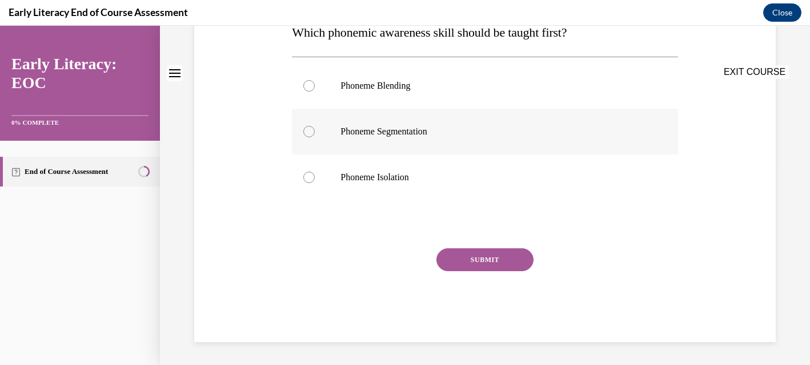
scroll to position [0, 0]
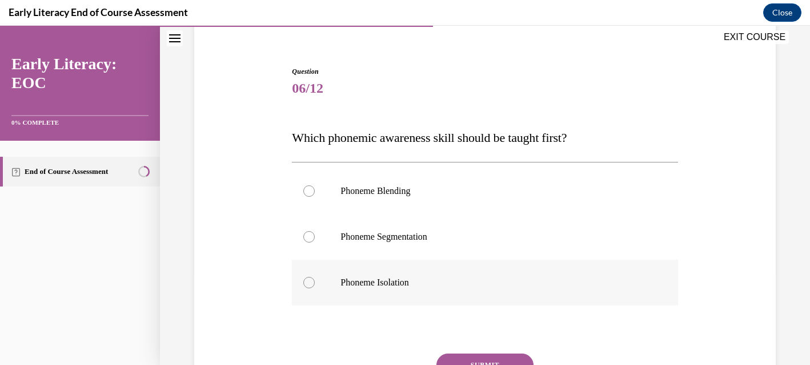
click at [425, 286] on p "Phoneme Isolation" at bounding box center [495, 282] width 309 height 11
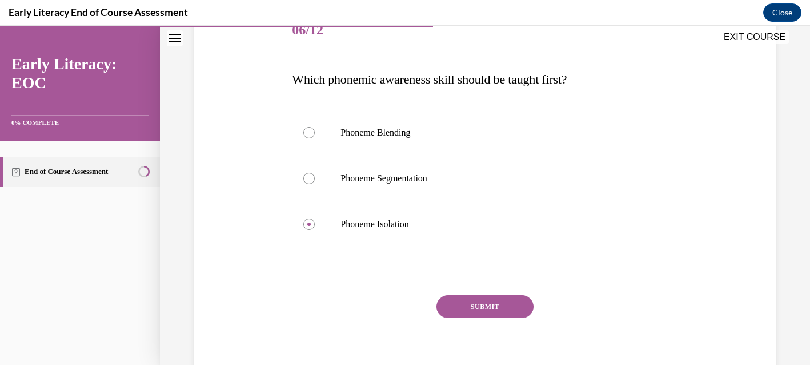
click at [472, 302] on button "SUBMIT" at bounding box center [485, 306] width 97 height 23
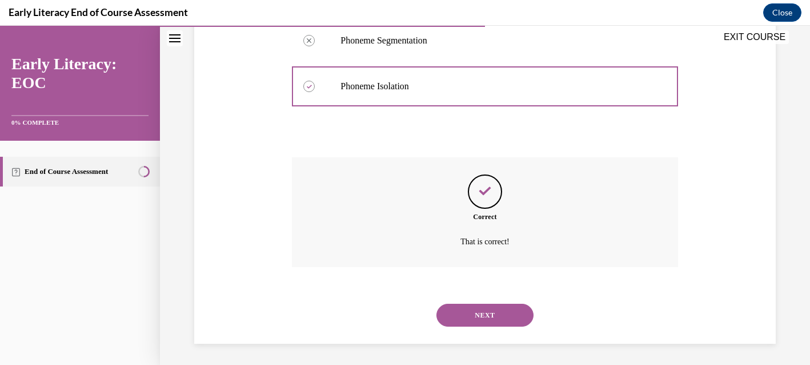
scroll to position [290, 0]
click at [469, 313] on button "NEXT" at bounding box center [485, 313] width 97 height 23
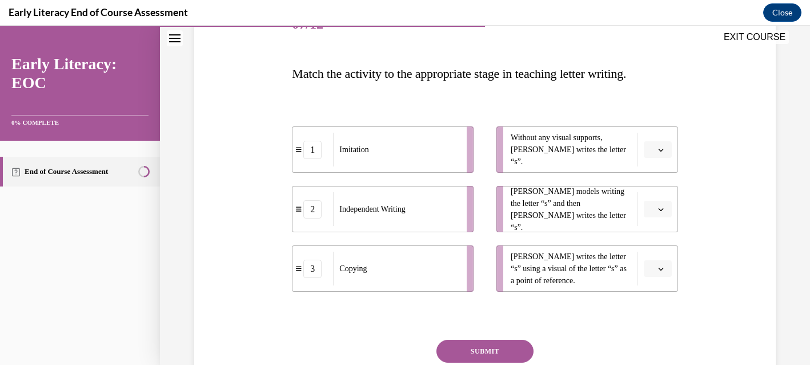
scroll to position [155, 0]
click at [660, 150] on icon "button" at bounding box center [661, 151] width 6 height 6
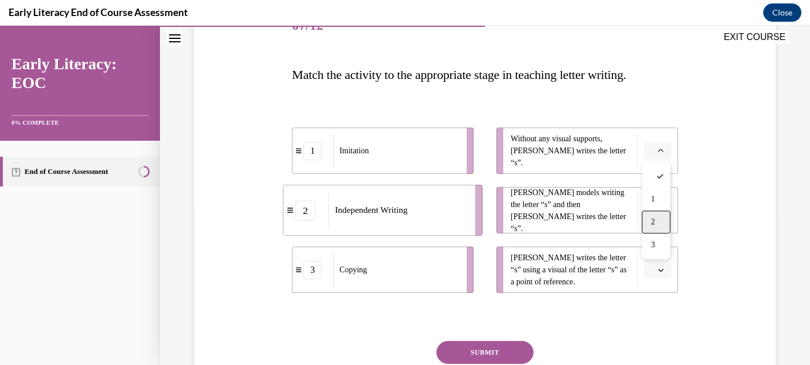
click at [650, 215] on div "2" at bounding box center [656, 221] width 29 height 23
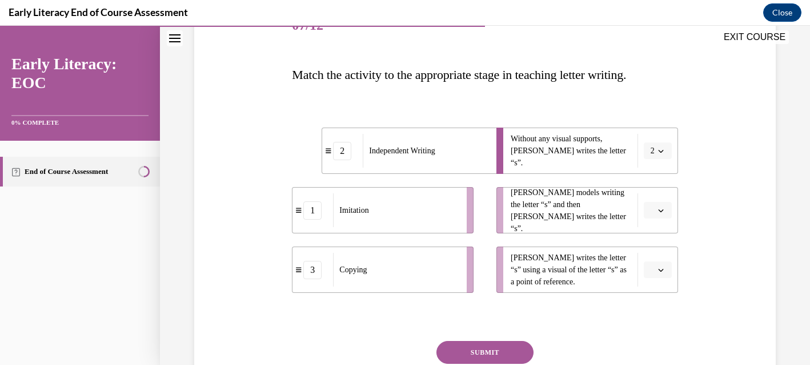
click at [660, 211] on icon "button" at bounding box center [661, 210] width 6 height 6
click at [657, 258] on div "1" at bounding box center [656, 258] width 29 height 23
click at [656, 274] on button "button" at bounding box center [658, 269] width 28 height 17
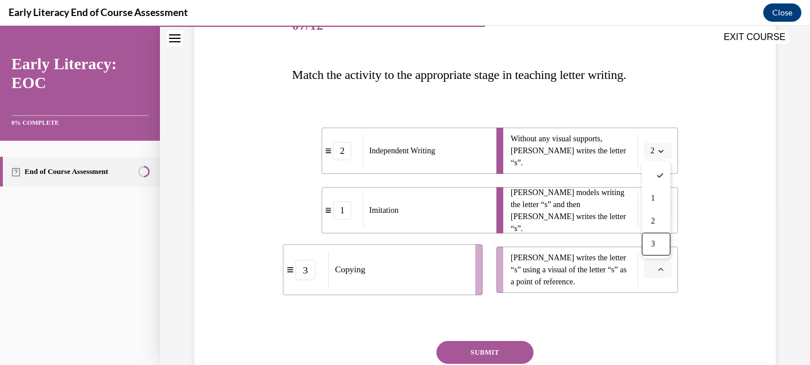
click at [652, 242] on span "3" at bounding box center [654, 243] width 4 height 9
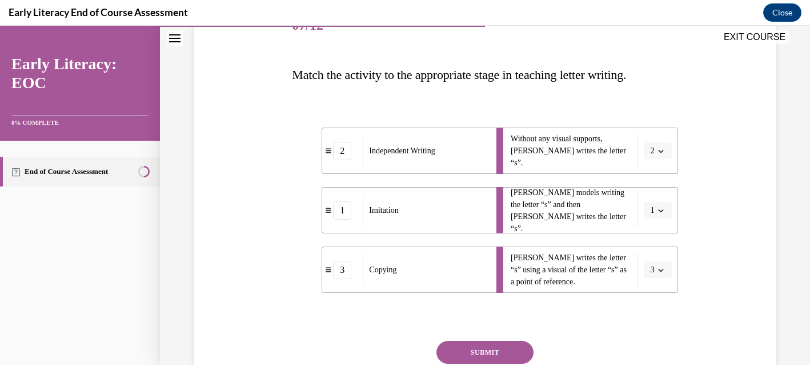
click at [505, 352] on button "SUBMIT" at bounding box center [485, 352] width 97 height 23
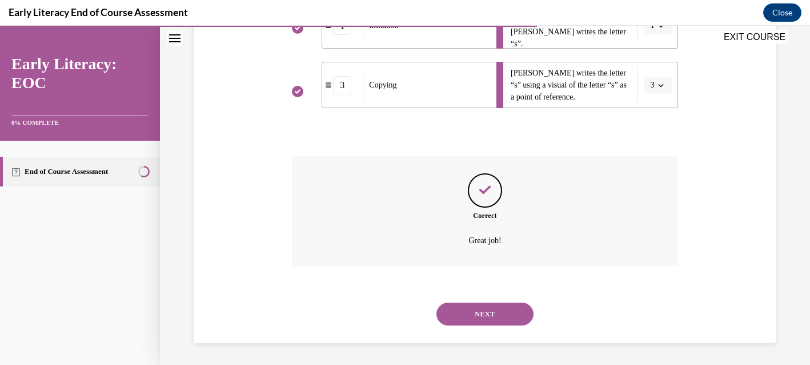
scroll to position [341, 0]
click at [496, 310] on button "NEXT" at bounding box center [485, 313] width 97 height 23
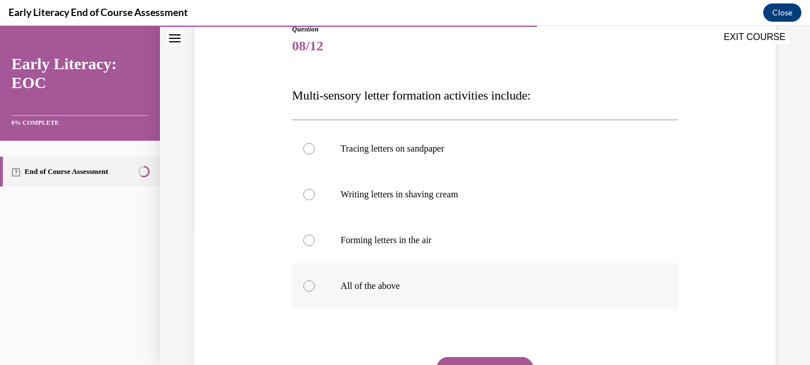
click at [428, 291] on p "All of the above" at bounding box center [495, 285] width 309 height 11
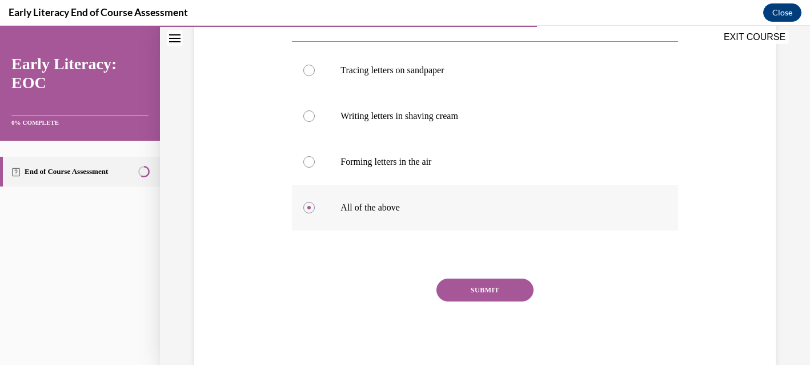
scroll to position [243, 0]
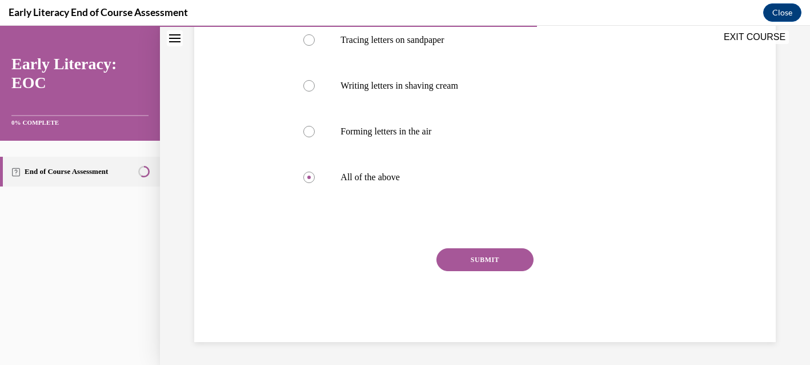
click at [494, 254] on button "SUBMIT" at bounding box center [485, 259] width 97 height 23
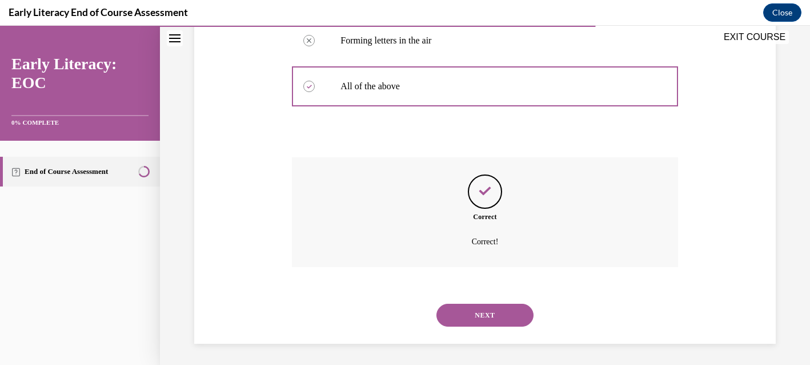
scroll to position [336, 0]
click at [488, 315] on button "NEXT" at bounding box center [485, 313] width 97 height 23
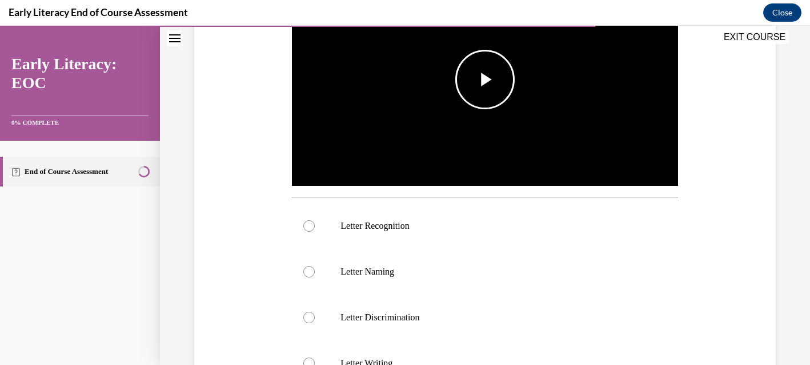
scroll to position [291, 0]
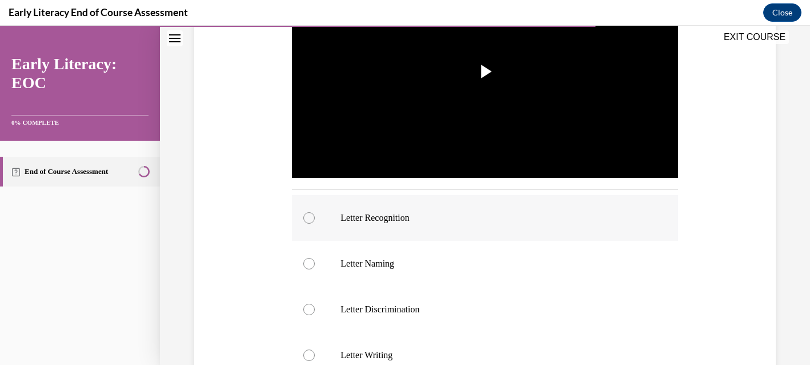
click at [398, 222] on p "Letter Recognition" at bounding box center [495, 217] width 309 height 11
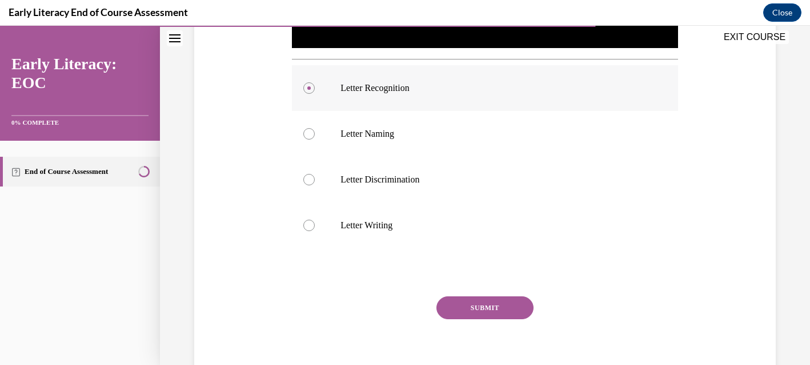
scroll to position [433, 0]
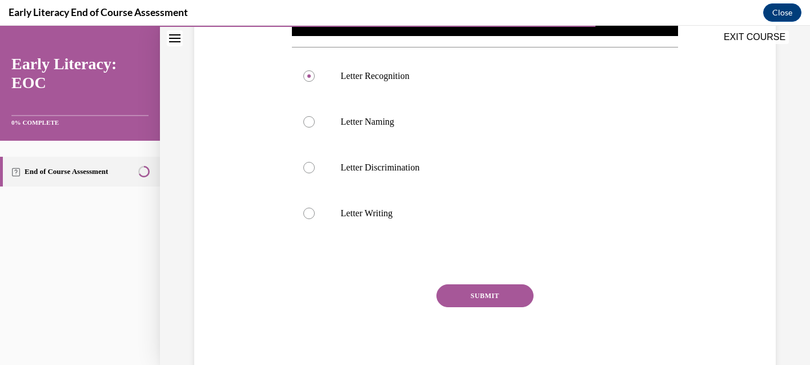
click at [465, 298] on button "SUBMIT" at bounding box center [485, 295] width 97 height 23
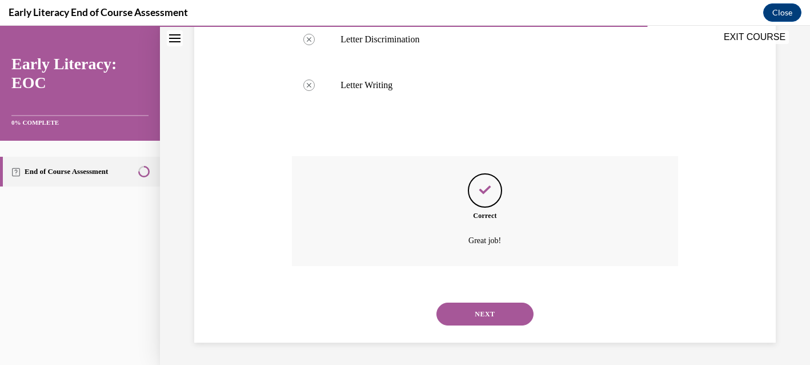
scroll to position [561, 0]
click at [465, 310] on button "NEXT" at bounding box center [485, 313] width 97 height 23
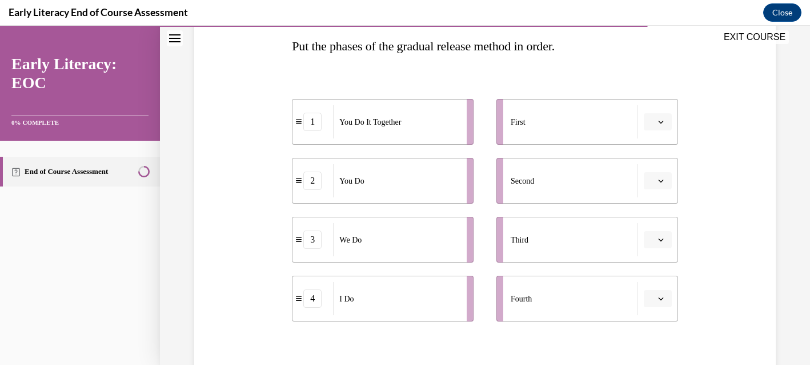
scroll to position [186, 0]
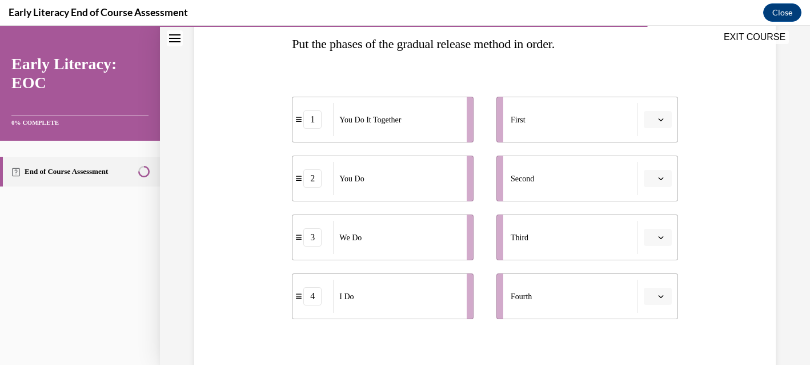
click at [661, 120] on icon "button" at bounding box center [660, 119] width 5 height 3
click at [658, 238] on div "4" at bounding box center [656, 236] width 29 height 23
click at [661, 174] on button "button" at bounding box center [658, 178] width 28 height 17
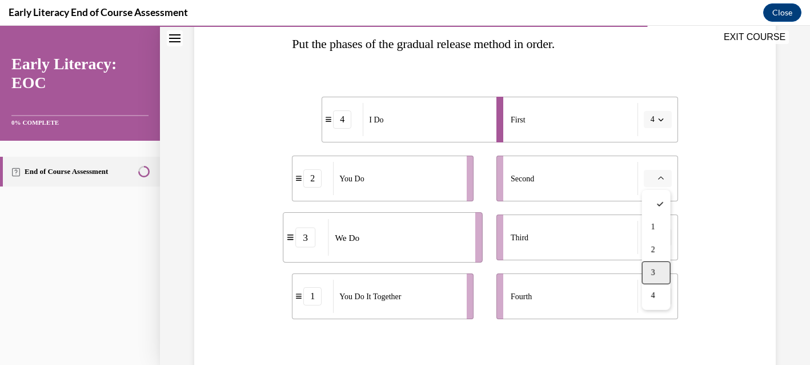
click at [654, 278] on div "3" at bounding box center [656, 272] width 29 height 23
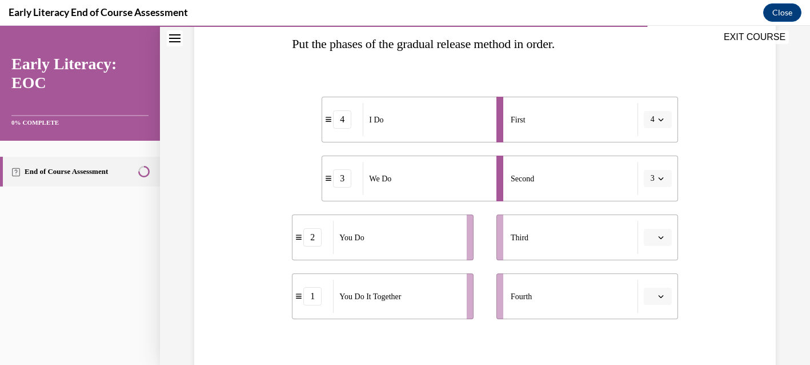
click at [663, 239] on icon "button" at bounding box center [661, 237] width 6 height 6
click at [658, 143] on div "1" at bounding box center [656, 142] width 29 height 23
click at [663, 298] on span "button" at bounding box center [661, 296] width 8 height 8
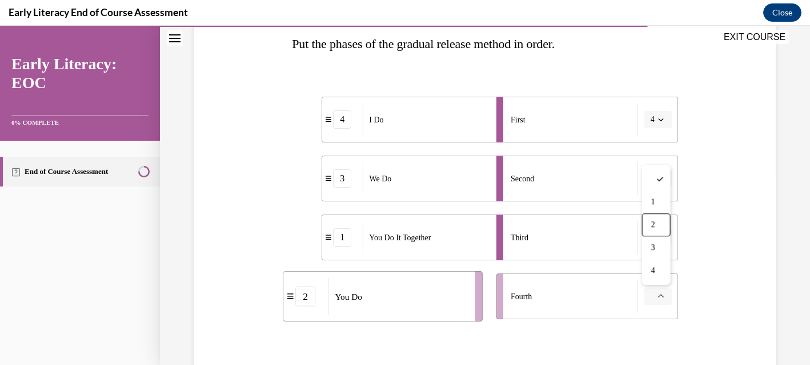
click at [659, 225] on div "2" at bounding box center [656, 224] width 29 height 23
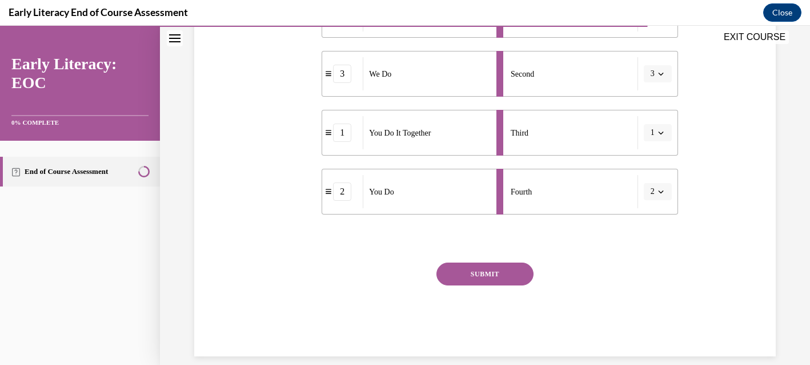
scroll to position [305, 0]
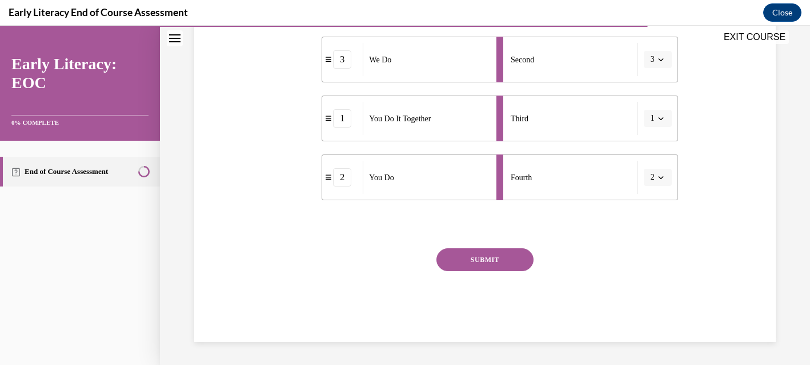
click at [506, 259] on button "SUBMIT" at bounding box center [485, 259] width 97 height 23
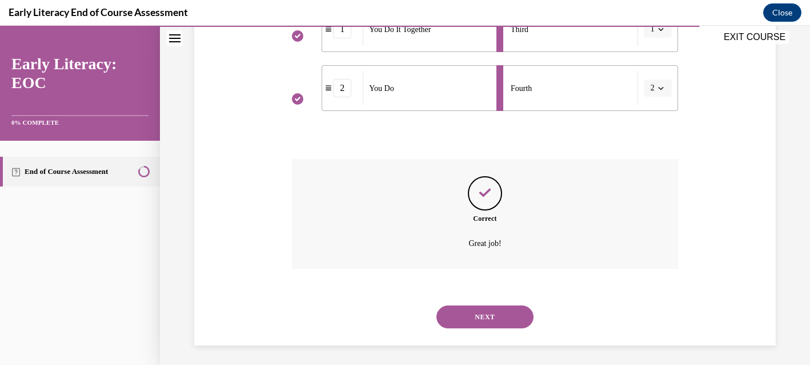
scroll to position [398, 0]
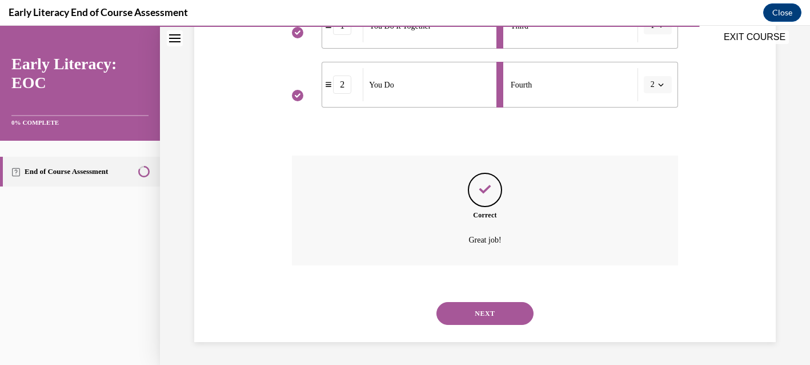
click at [496, 318] on button "NEXT" at bounding box center [485, 313] width 97 height 23
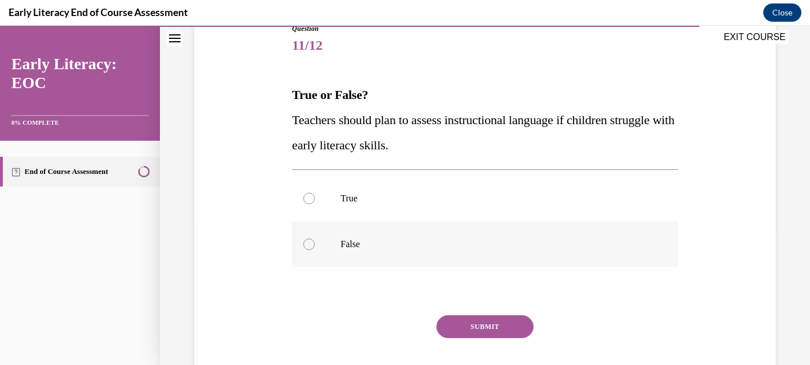
scroll to position [138, 0]
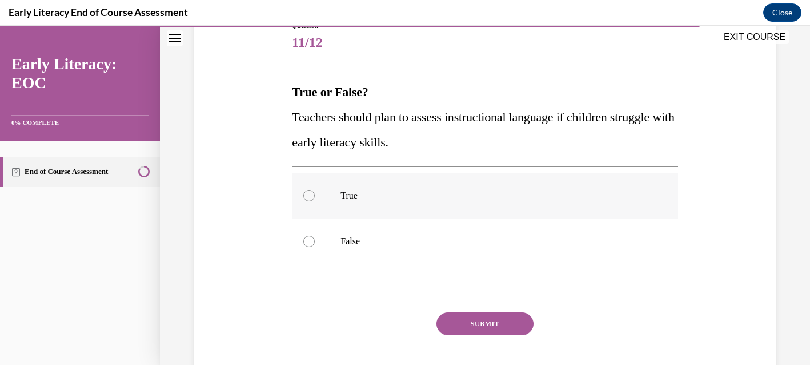
click at [389, 185] on div at bounding box center [485, 196] width 386 height 46
click at [471, 325] on button "SUBMIT" at bounding box center [485, 323] width 97 height 23
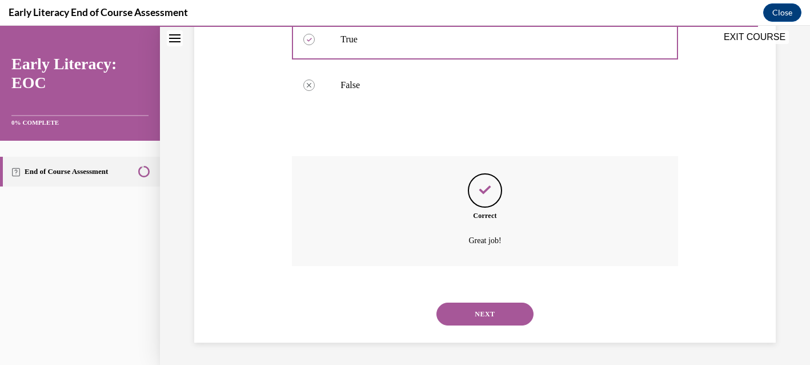
scroll to position [295, 0]
click at [475, 311] on button "NEXT" at bounding box center [485, 313] width 97 height 23
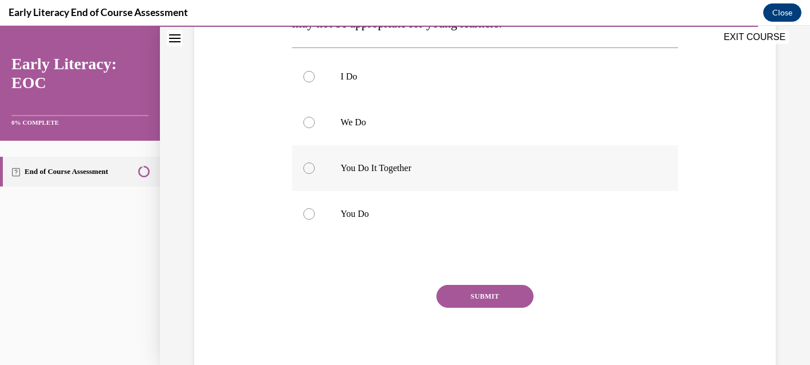
scroll to position [234, 0]
click at [425, 175] on div at bounding box center [485, 166] width 386 height 46
click at [476, 299] on button "SUBMIT" at bounding box center [485, 294] width 97 height 23
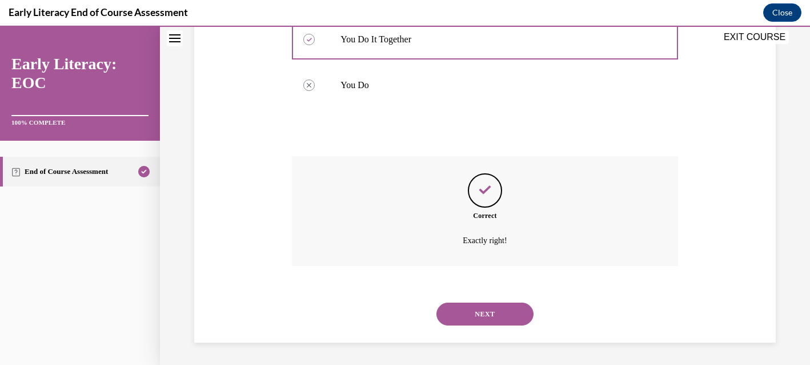
scroll to position [361, 0]
click at [474, 317] on button "NEXT" at bounding box center [485, 313] width 97 height 23
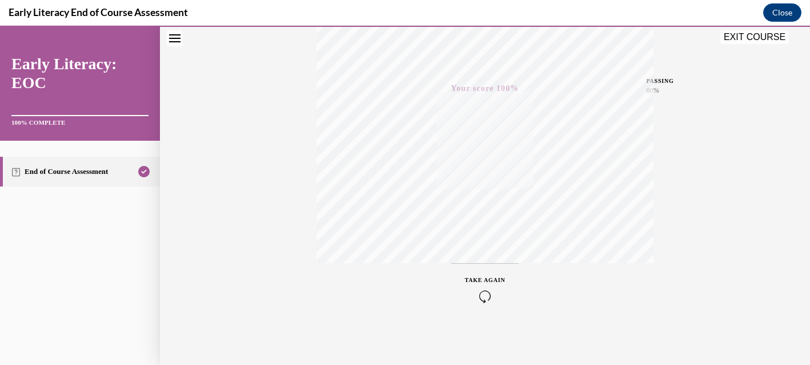
scroll to position [247, 0]
click at [757, 73] on div "Quiz Results PASSING 80% Your score 100% Passed PASSING 80% Your score Your sco…" at bounding box center [485, 90] width 650 height 550
click at [758, 35] on button "EXIT COURSE" at bounding box center [755, 37] width 69 height 14
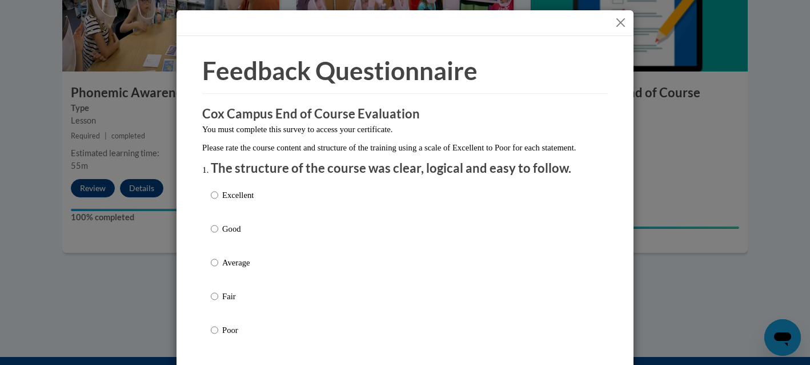
click at [257, 206] on div "Excellent Good Average Fair Poor" at bounding box center [405, 276] width 389 height 186
click at [212, 201] on input "Excellent" at bounding box center [214, 195] width 7 height 13
radio input "true"
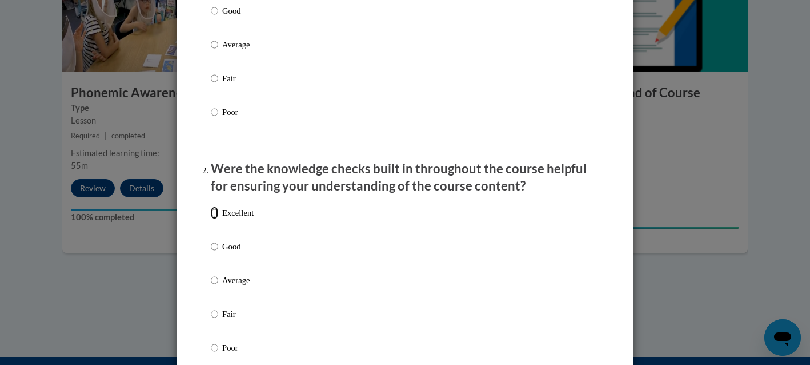
click at [218, 219] on input "Excellent" at bounding box center [214, 212] width 7 height 13
radio input "true"
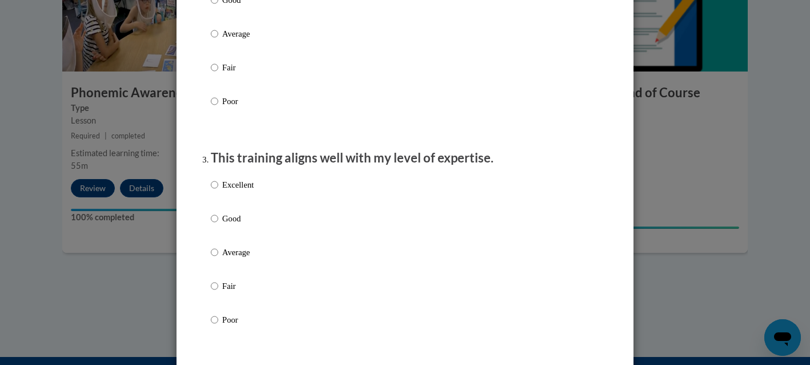
scroll to position [493, 0]
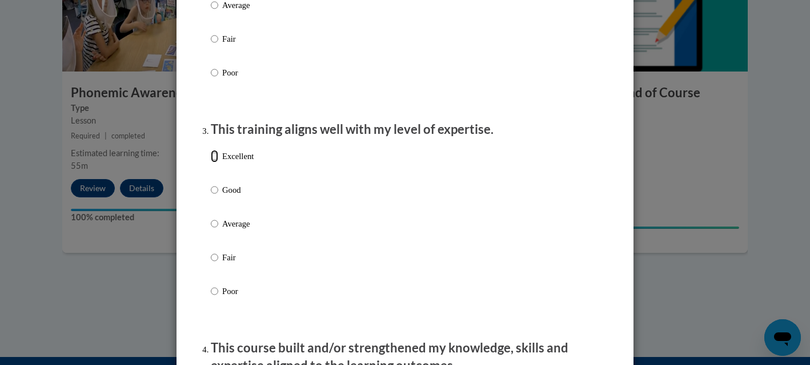
click at [214, 162] on input "Excellent" at bounding box center [214, 156] width 7 height 13
radio input "true"
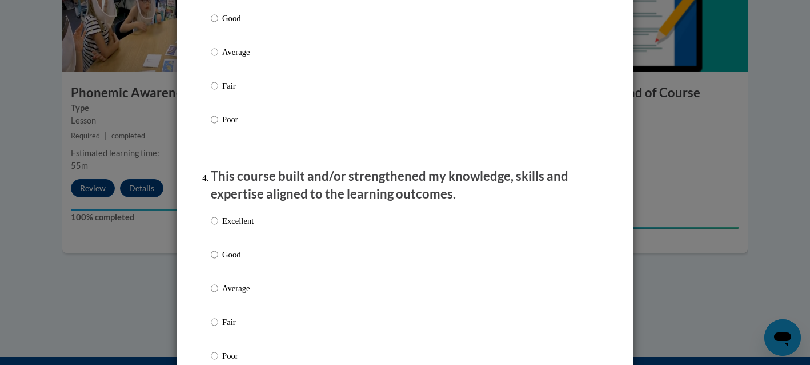
scroll to position [668, 0]
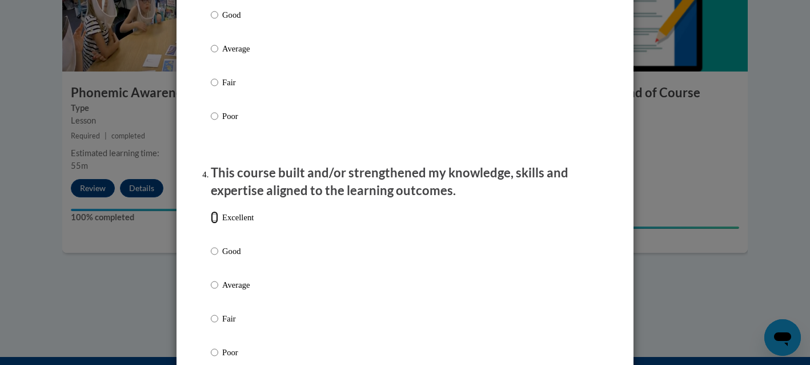
click at [217, 223] on input "Excellent" at bounding box center [214, 217] width 7 height 13
radio input "true"
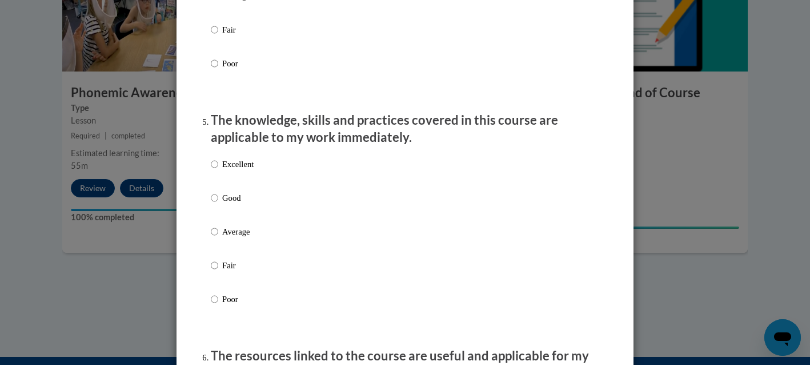
scroll to position [961, 0]
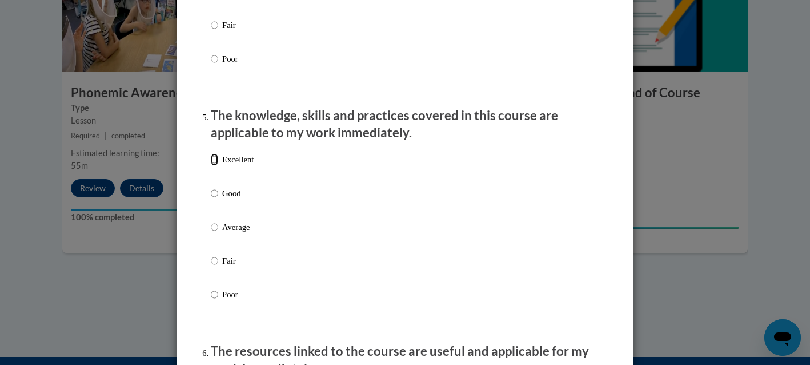
click at [213, 166] on input "Excellent" at bounding box center [214, 159] width 7 height 13
radio input "true"
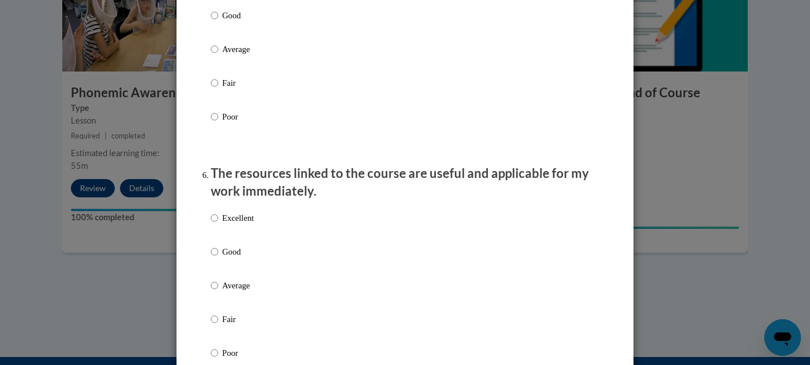
scroll to position [1184, 0]
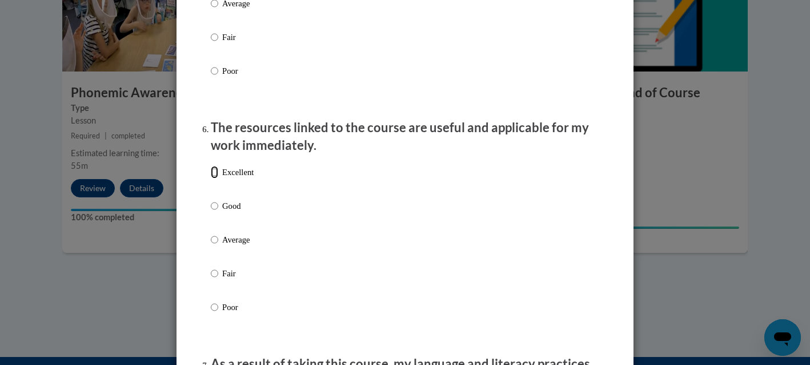
click at [214, 178] on input "Excellent" at bounding box center [214, 172] width 7 height 13
radio input "true"
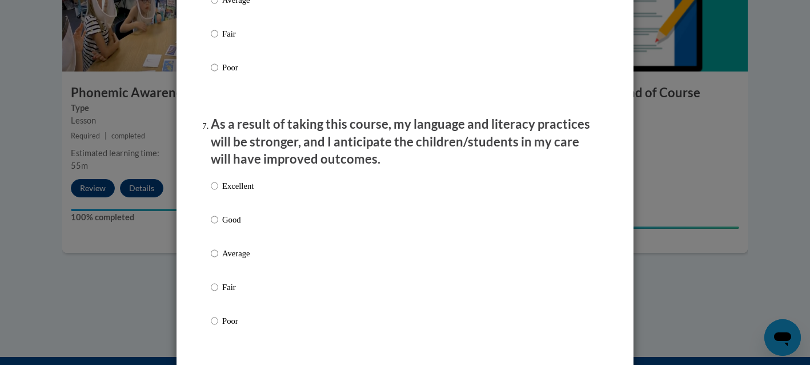
scroll to position [1507, 0]
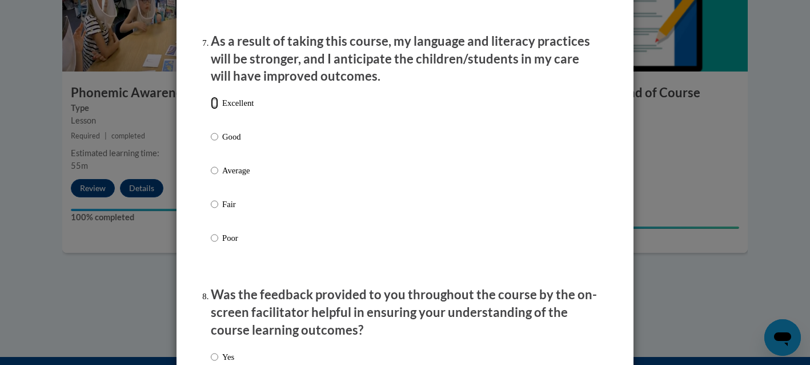
click at [218, 110] on label "Excellent" at bounding box center [232, 112] width 43 height 31
click at [218, 109] on input "Excellent" at bounding box center [214, 103] width 7 height 13
radio input "true"
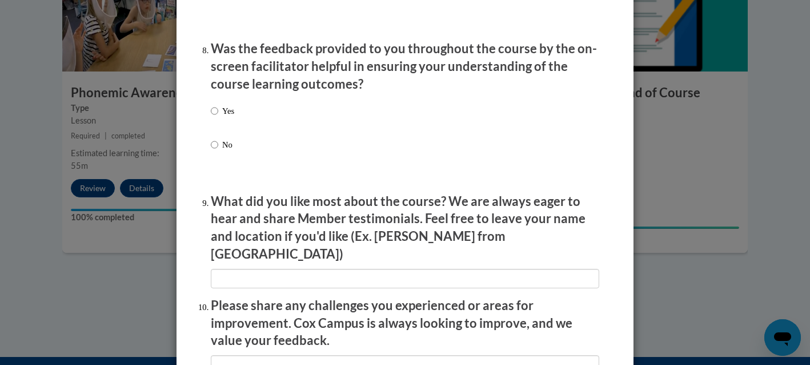
scroll to position [1764, 0]
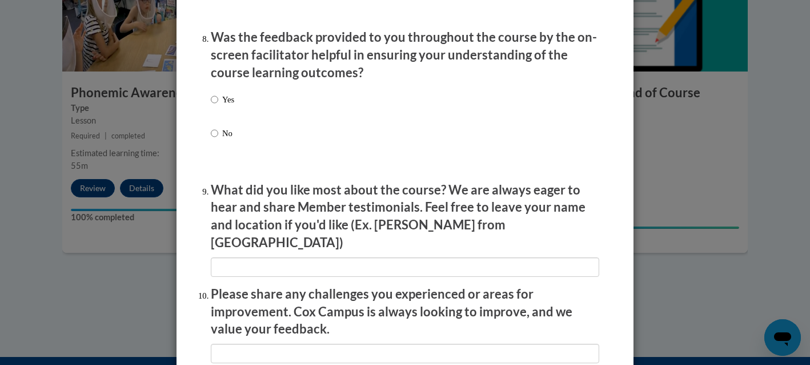
click at [218, 106] on label "Yes" at bounding box center [222, 108] width 23 height 31
click at [218, 106] on input "Yes" at bounding box center [214, 99] width 7 height 13
radio input "true"
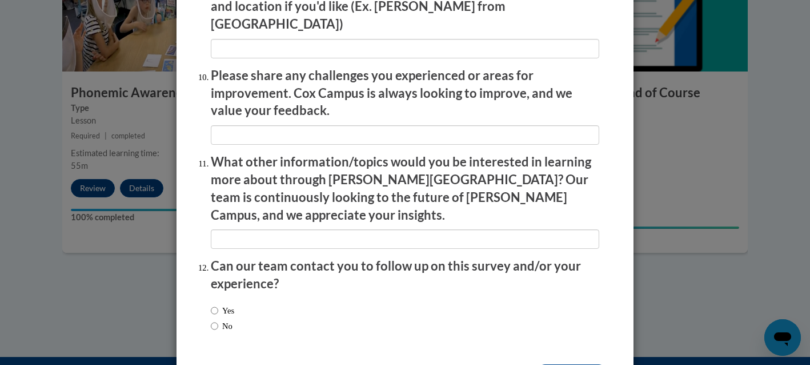
scroll to position [2013, 0]
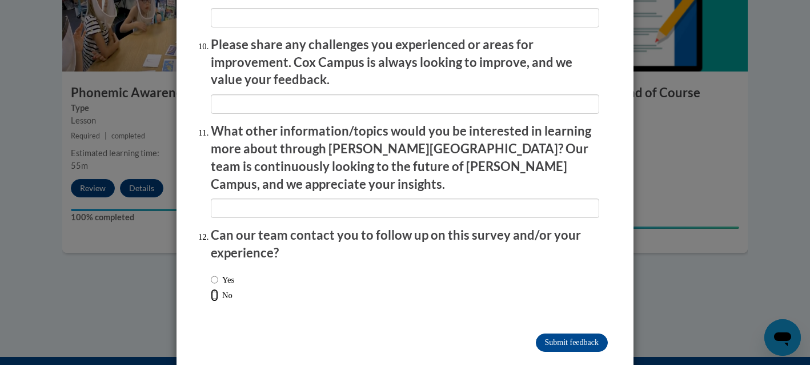
click at [214, 289] on input "No" at bounding box center [214, 295] width 7 height 13
radio input "true"
click at [574, 333] on input "Submit feedback" at bounding box center [572, 342] width 72 height 18
